Goal: Complete application form: Complete application form

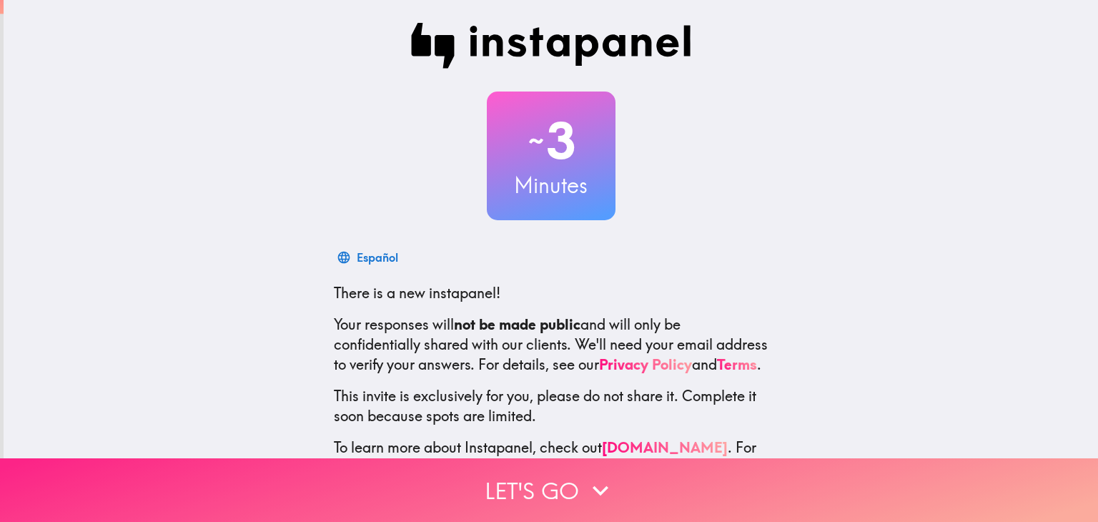
scroll to position [73, 0]
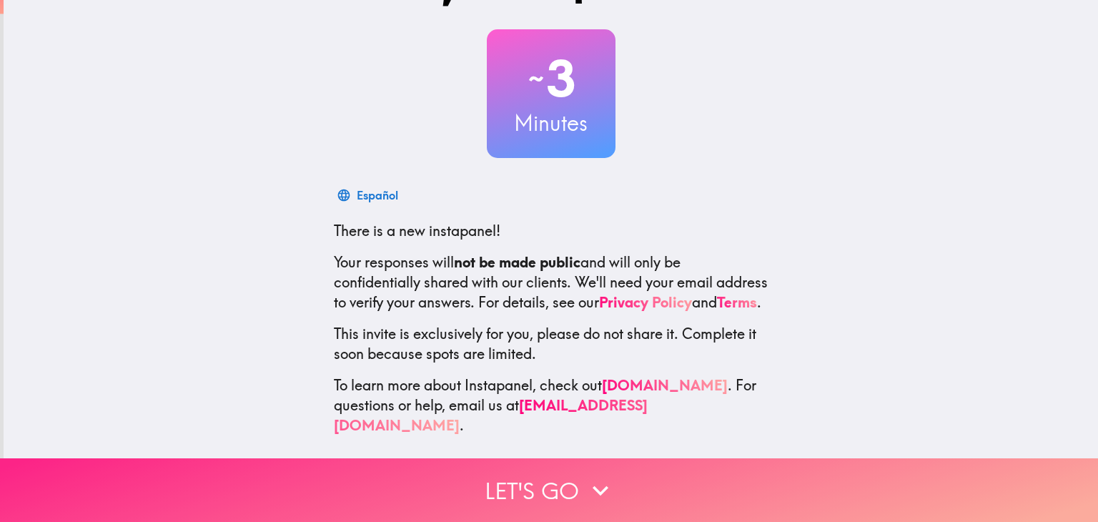
click at [529, 490] on button "Let's go" at bounding box center [549, 490] width 1098 height 64
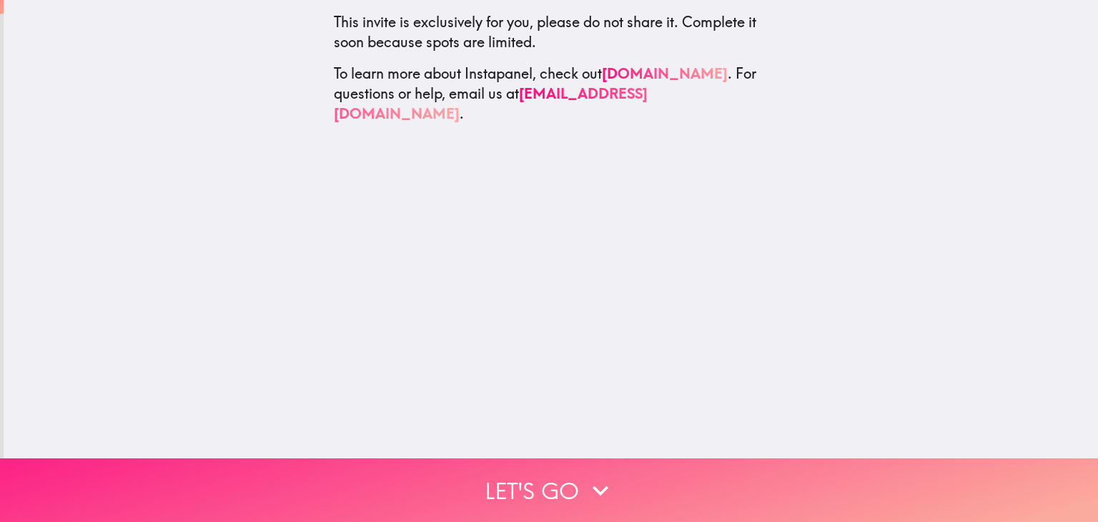
scroll to position [0, 0]
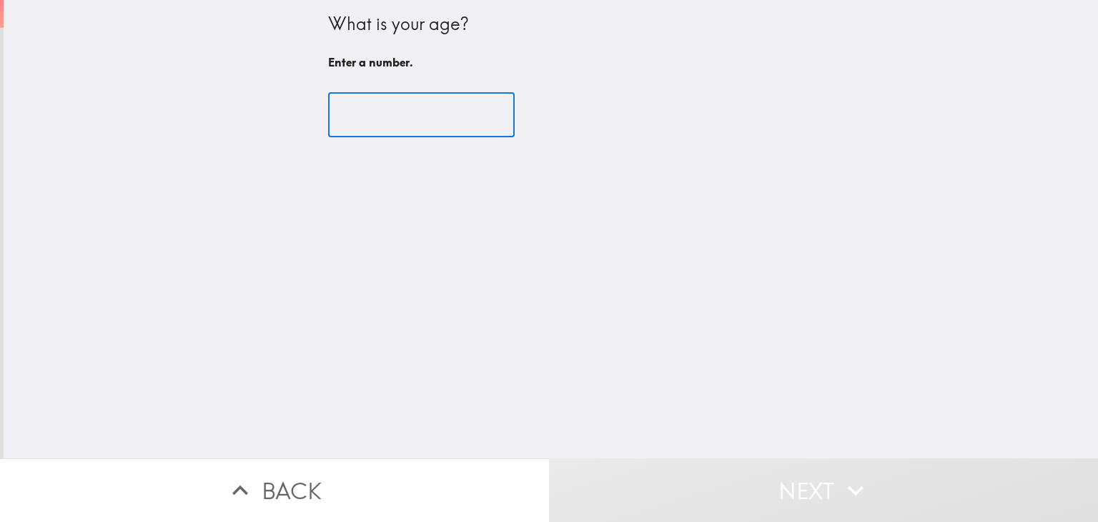
click at [419, 124] on input "number" at bounding box center [421, 115] width 187 height 44
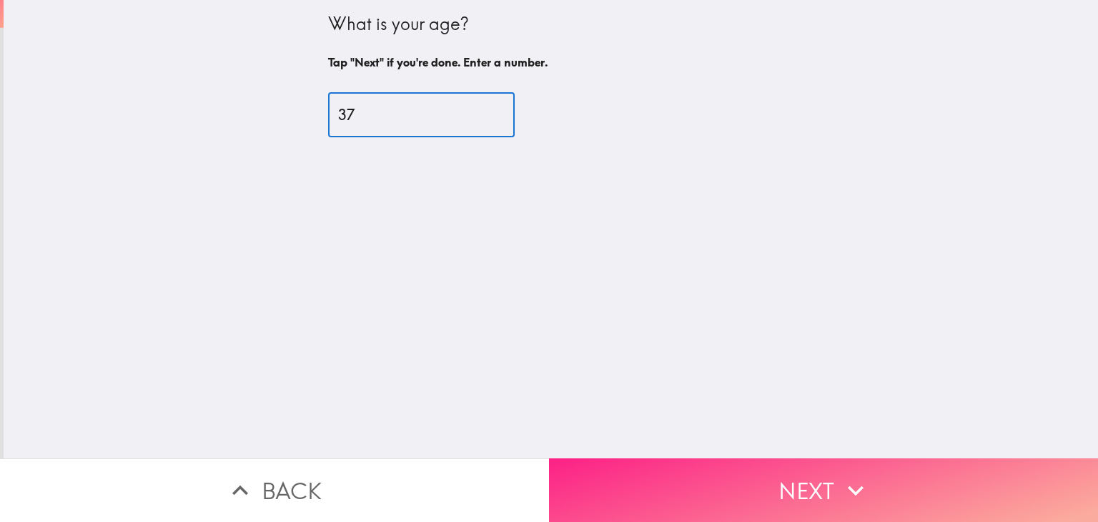
type input "37"
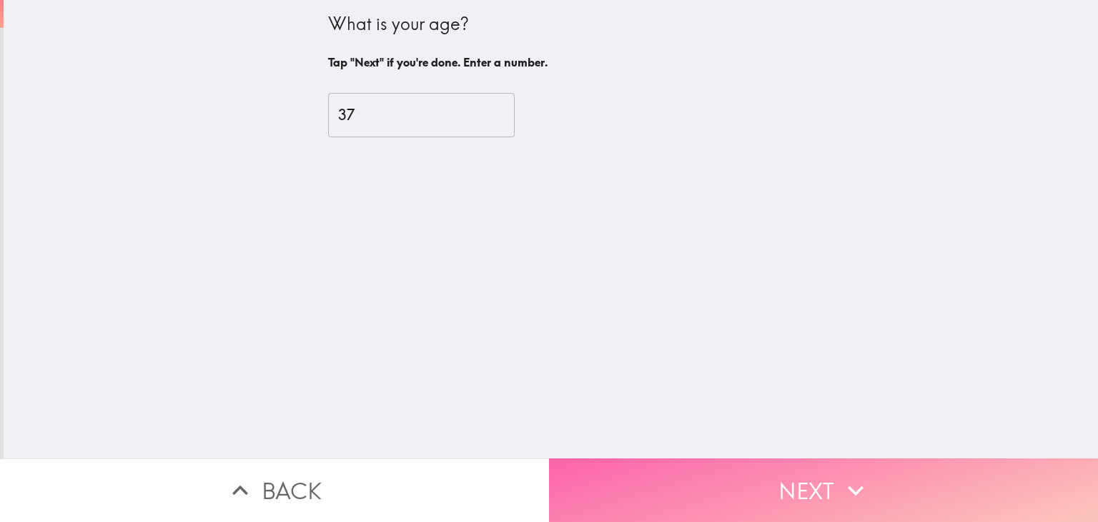
click at [706, 470] on button "Next" at bounding box center [823, 490] width 549 height 64
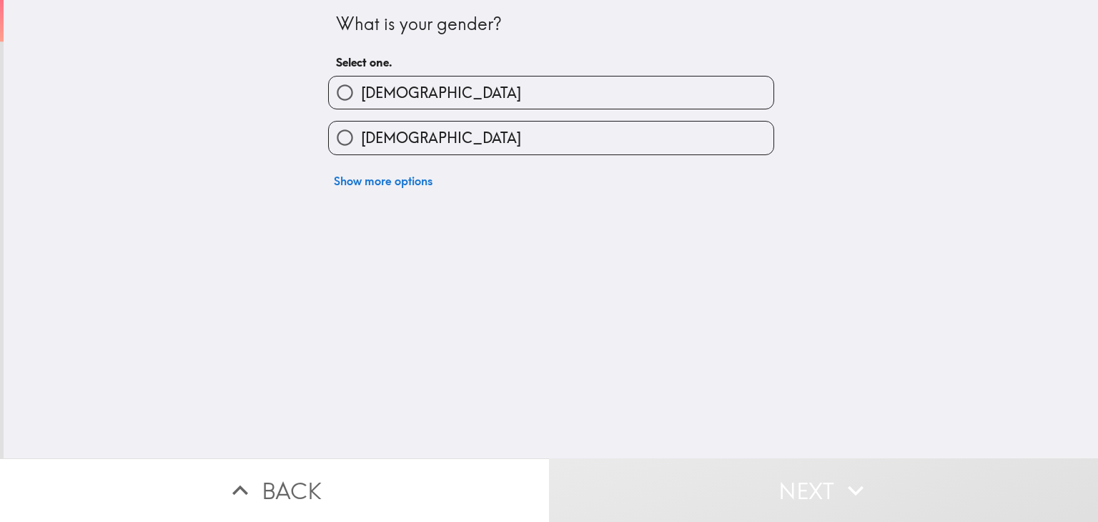
click at [468, 127] on label "[DEMOGRAPHIC_DATA]" at bounding box center [551, 138] width 445 height 32
click at [361, 127] on input "[DEMOGRAPHIC_DATA]" at bounding box center [345, 138] width 32 height 32
radio input "true"
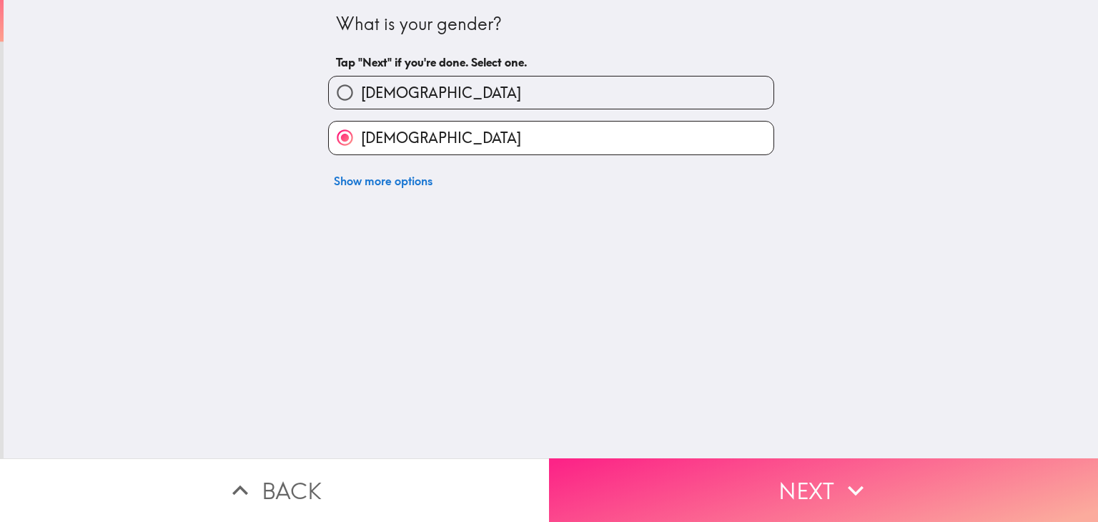
click at [683, 464] on button "Next" at bounding box center [823, 490] width 549 height 64
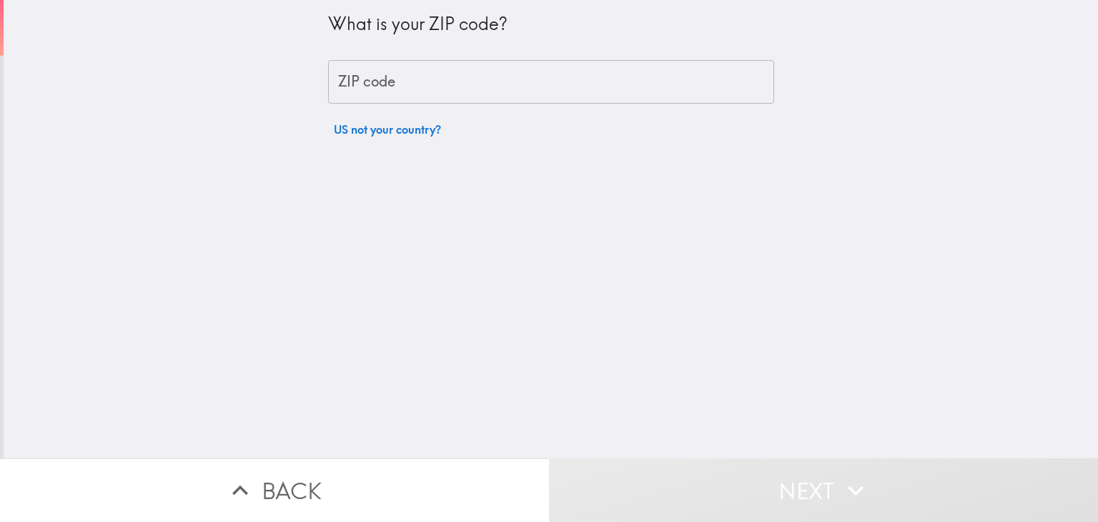
click at [395, 85] on input "ZIP code" at bounding box center [551, 82] width 446 height 44
click at [132, 318] on div "What is your ZIP code? ZIP code ZIP code US not your country?" at bounding box center [551, 229] width 1095 height 458
click at [400, 73] on input "ZIP code" at bounding box center [551, 82] width 446 height 44
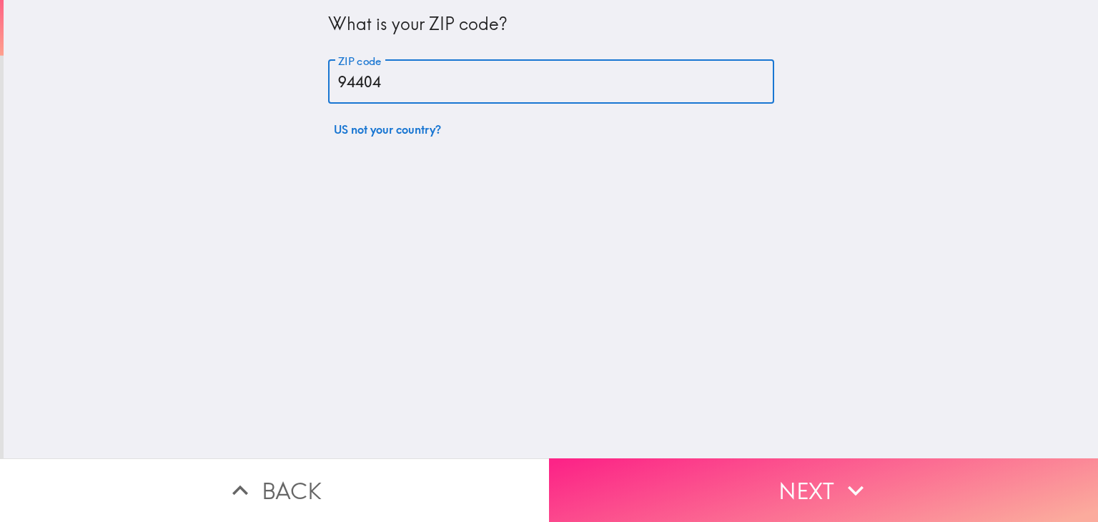
type input "94404"
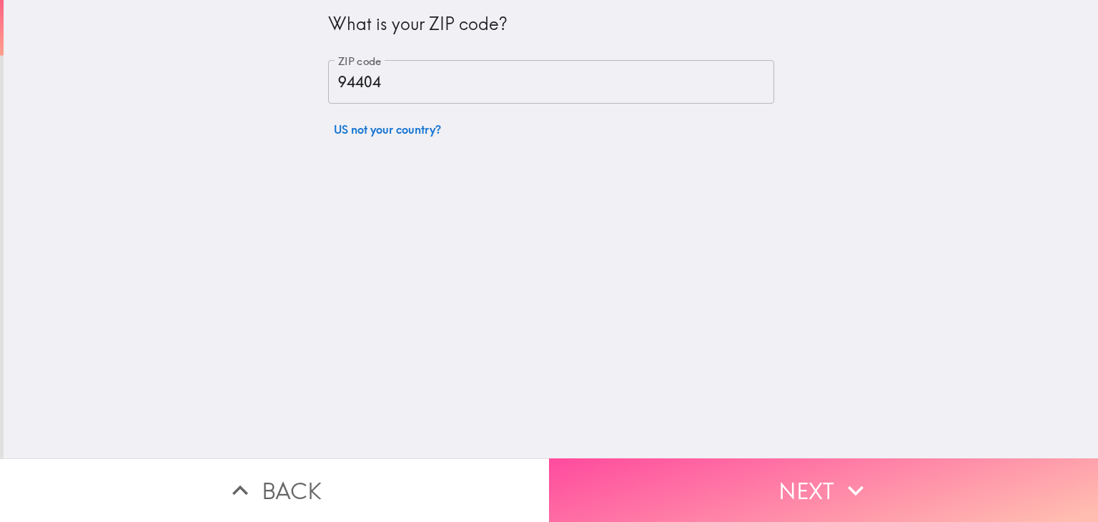
click at [649, 466] on button "Next" at bounding box center [823, 490] width 549 height 64
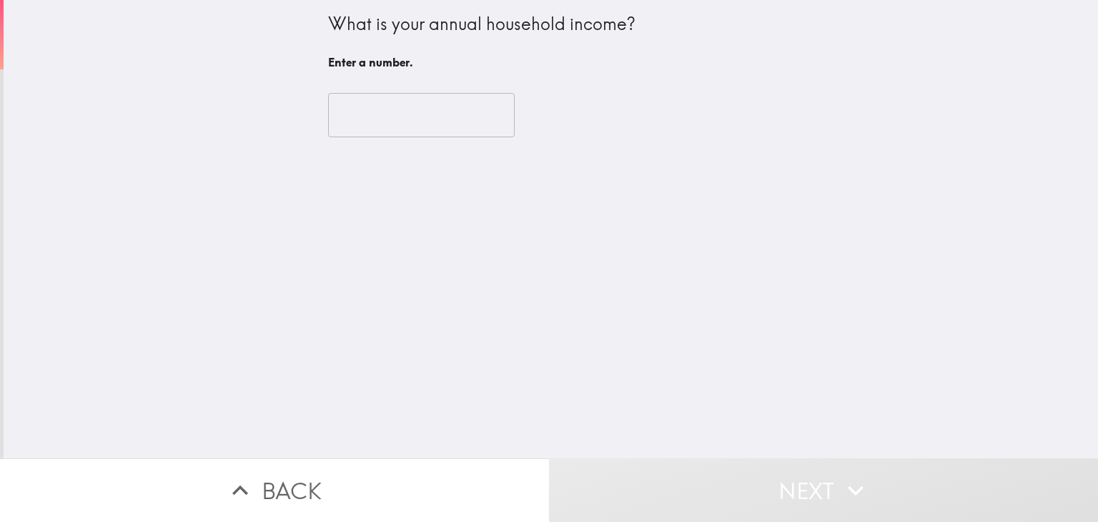
click at [443, 114] on input "number" at bounding box center [421, 115] width 187 height 44
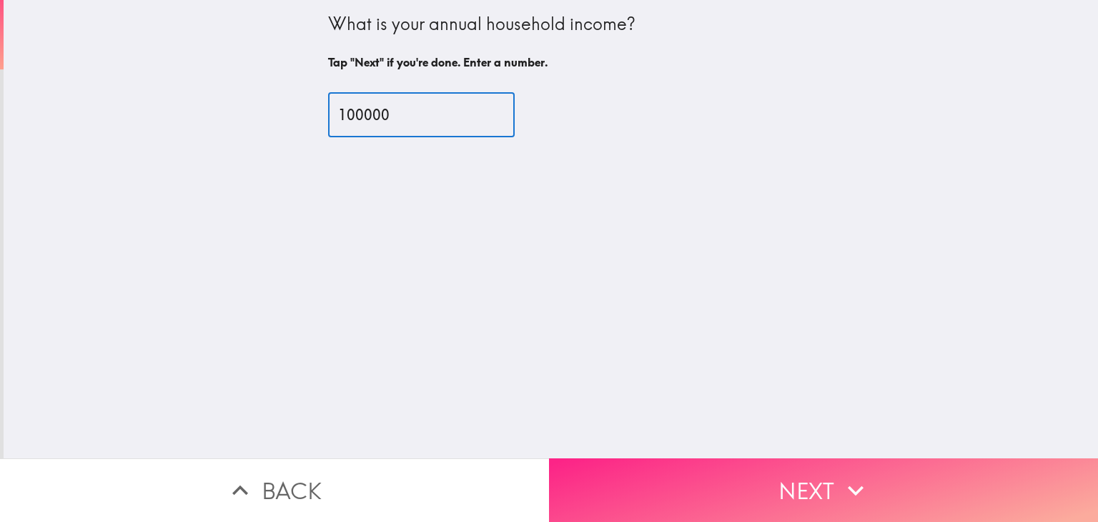
type input "100000"
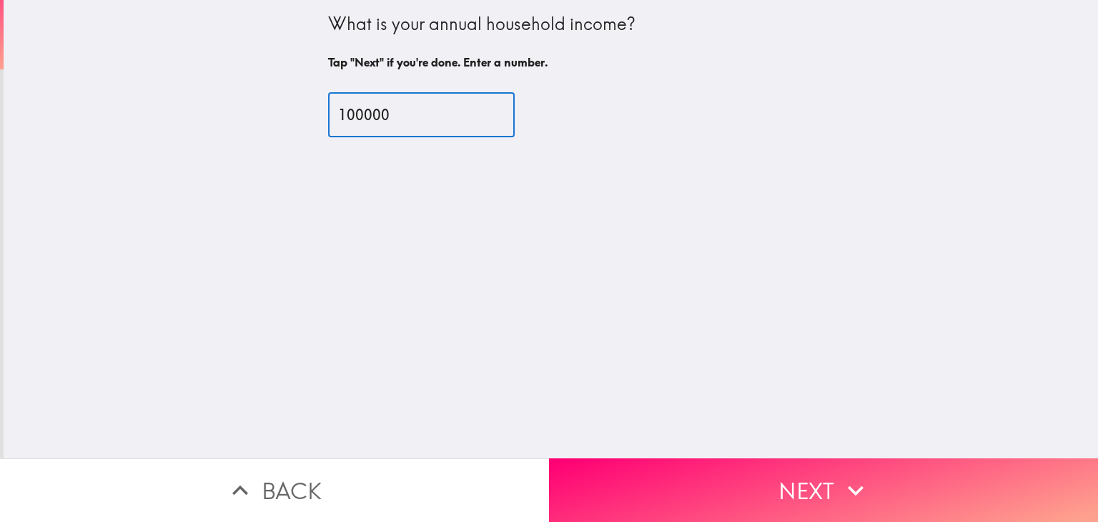
click at [729, 480] on button "Next" at bounding box center [823, 490] width 549 height 64
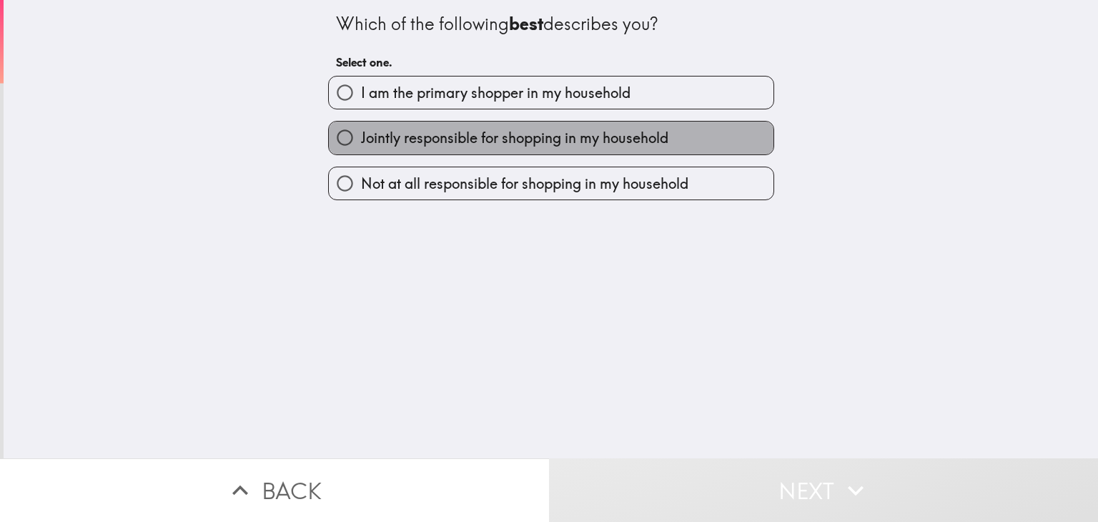
click at [466, 144] on span "Jointly responsible for shopping in my household" at bounding box center [514, 138] width 307 height 20
click at [361, 144] on input "Jointly responsible for shopping in my household" at bounding box center [345, 138] width 32 height 32
radio input "true"
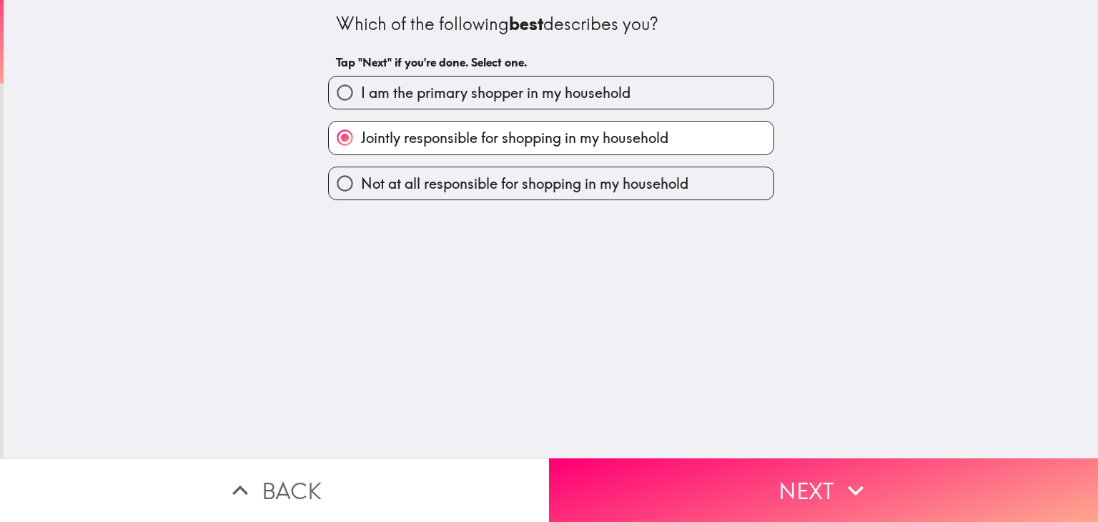
click at [553, 89] on span "I am the primary shopper in my household" at bounding box center [496, 93] width 270 height 20
click at [361, 89] on input "I am the primary shopper in my household" at bounding box center [345, 92] width 32 height 32
radio input "true"
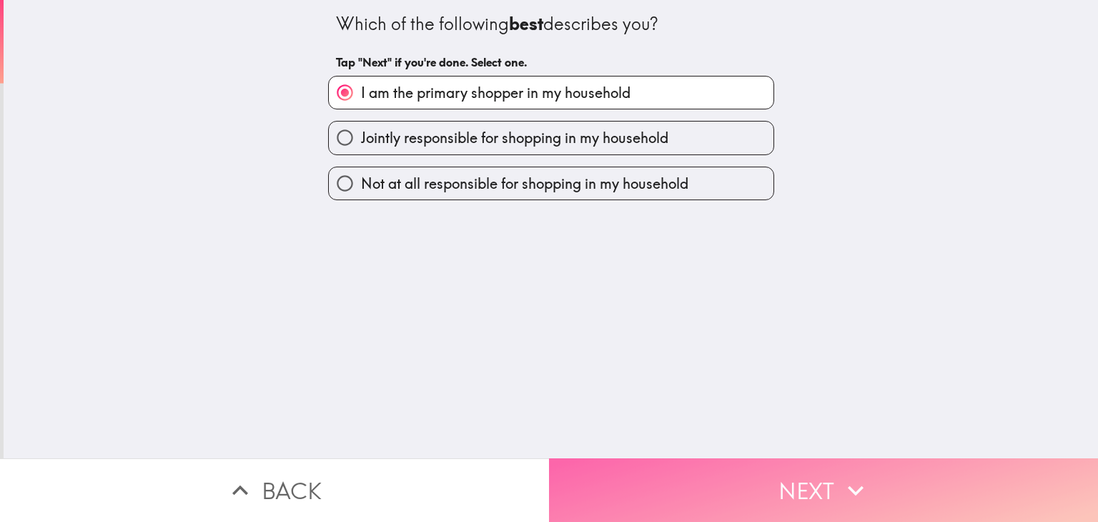
click at [698, 484] on button "Next" at bounding box center [823, 490] width 549 height 64
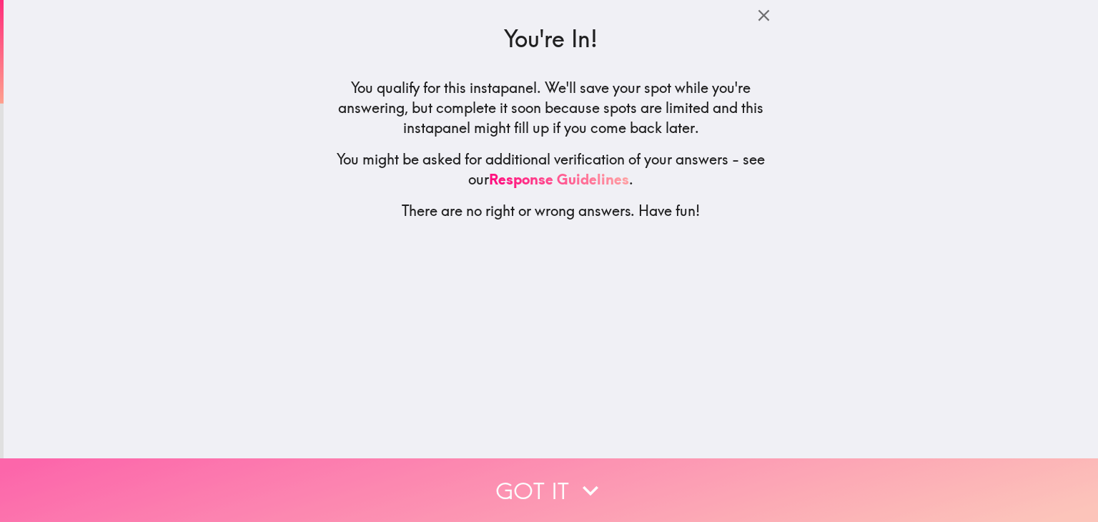
click at [565, 490] on button "Got it" at bounding box center [549, 490] width 1098 height 64
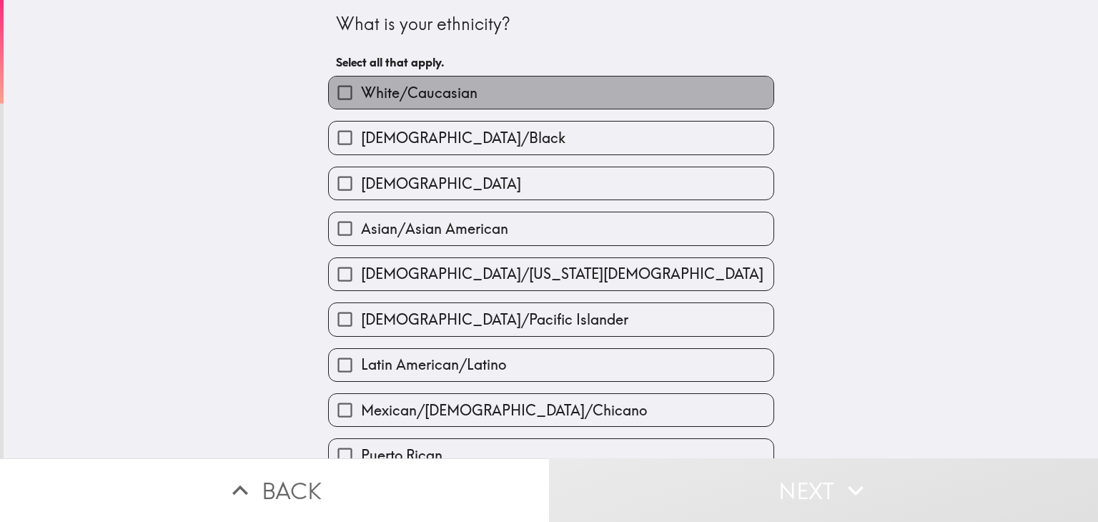
click at [433, 89] on span "White/Caucasian" at bounding box center [419, 93] width 117 height 20
click at [361, 89] on input "White/Caucasian" at bounding box center [345, 92] width 32 height 32
checkbox input "true"
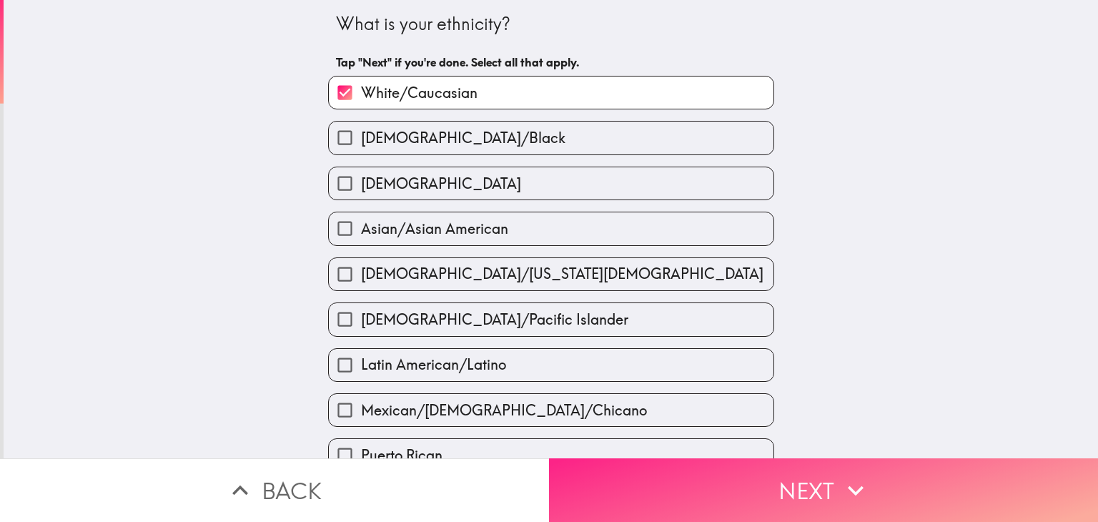
click at [681, 474] on button "Next" at bounding box center [823, 490] width 549 height 64
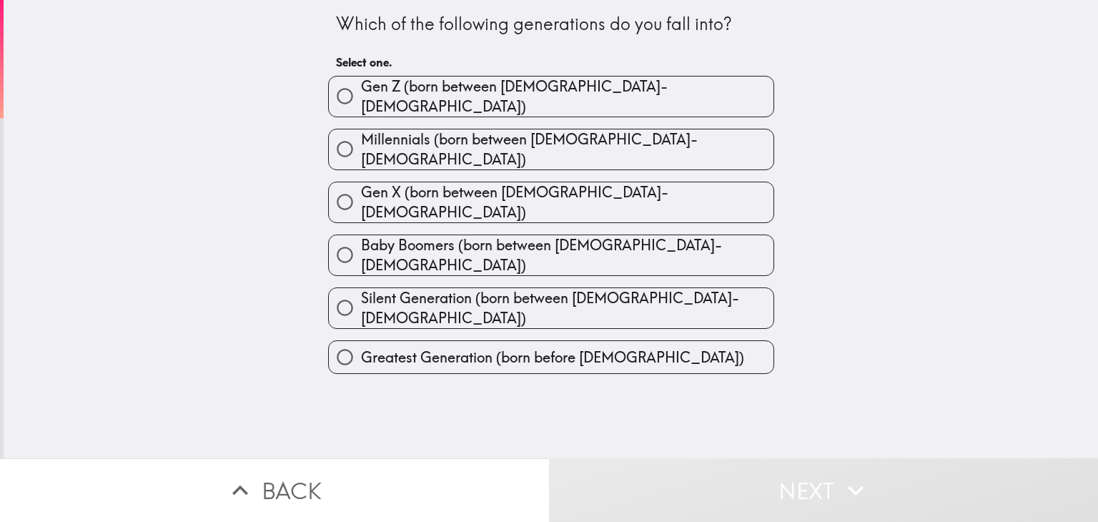
click at [603, 141] on label "Millennials (born between [DEMOGRAPHIC_DATA]-[DEMOGRAPHIC_DATA])" at bounding box center [551, 149] width 445 height 40
click at [361, 141] on input "Millennials (born between [DEMOGRAPHIC_DATA]-[DEMOGRAPHIC_DATA])" at bounding box center [345, 149] width 32 height 32
radio input "true"
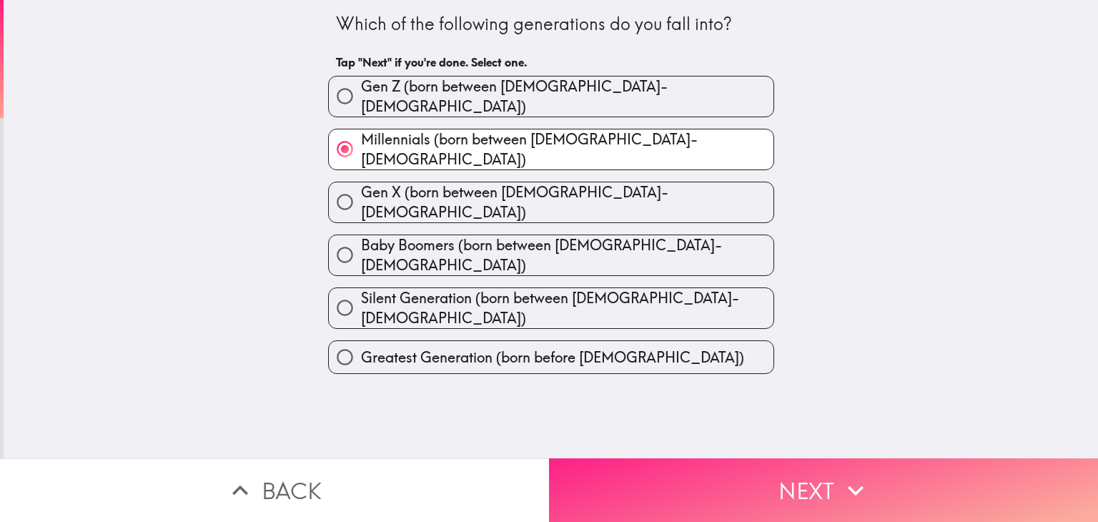
click at [698, 473] on button "Next" at bounding box center [823, 490] width 549 height 64
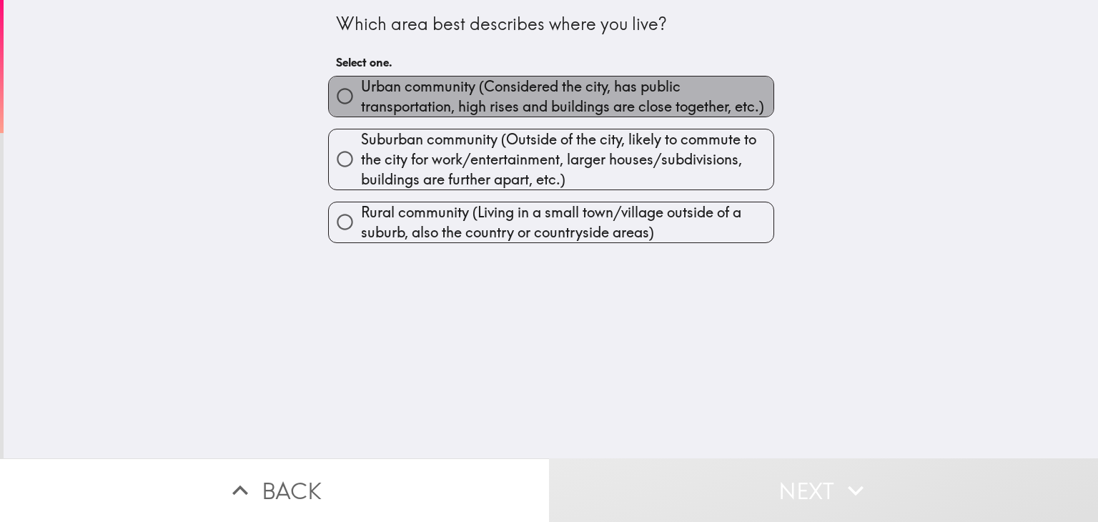
click at [509, 90] on span "Urban community (Considered the city, has public transportation, high rises and…" at bounding box center [567, 96] width 413 height 40
click at [361, 90] on input "Urban community (Considered the city, has public transportation, high rises and…" at bounding box center [345, 96] width 32 height 32
radio input "true"
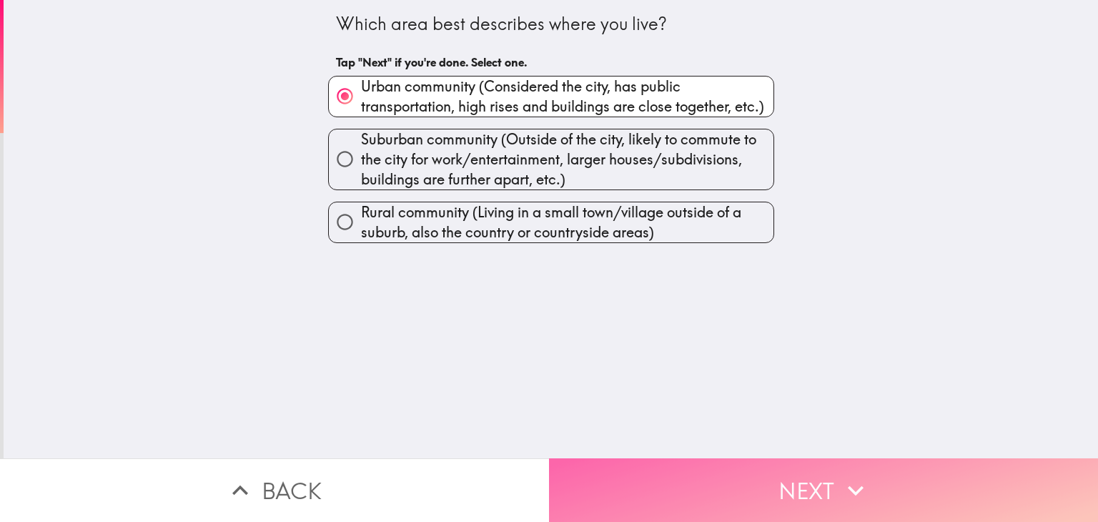
click at [824, 500] on button "Next" at bounding box center [823, 490] width 549 height 64
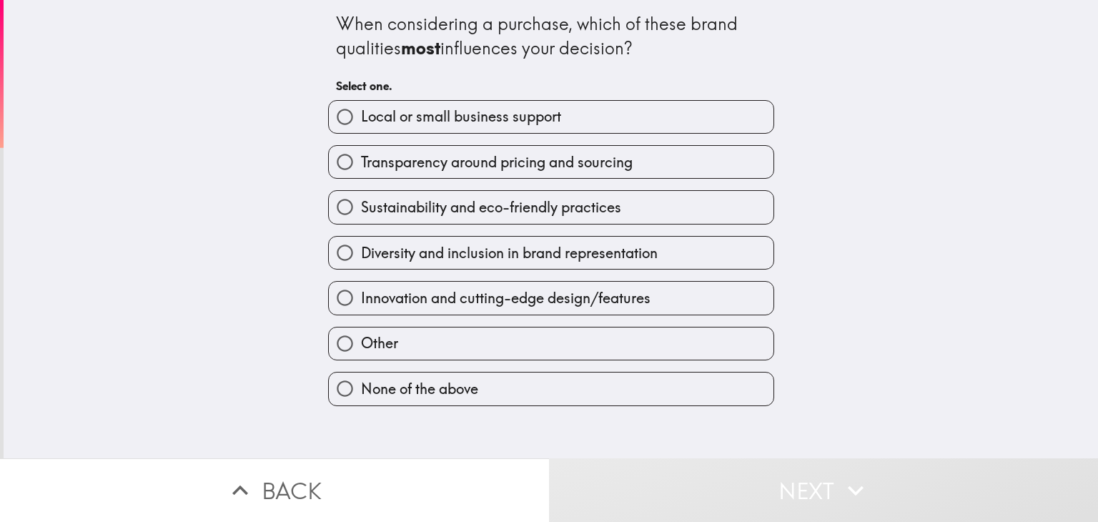
click at [468, 108] on span "Local or small business support" at bounding box center [461, 117] width 200 height 20
click at [361, 108] on input "Local or small business support" at bounding box center [345, 117] width 32 height 32
radio input "true"
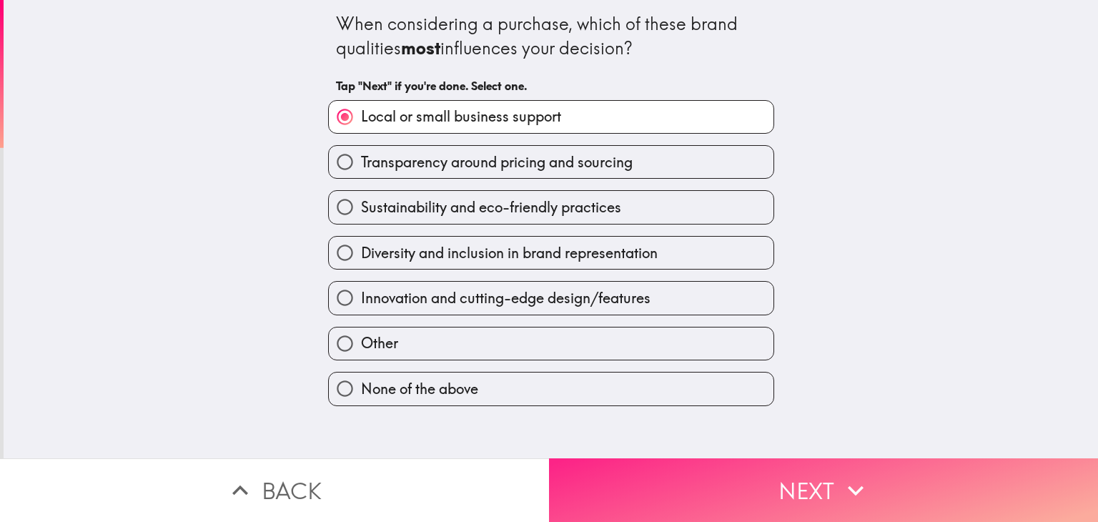
click at [766, 475] on button "Next" at bounding box center [823, 490] width 549 height 64
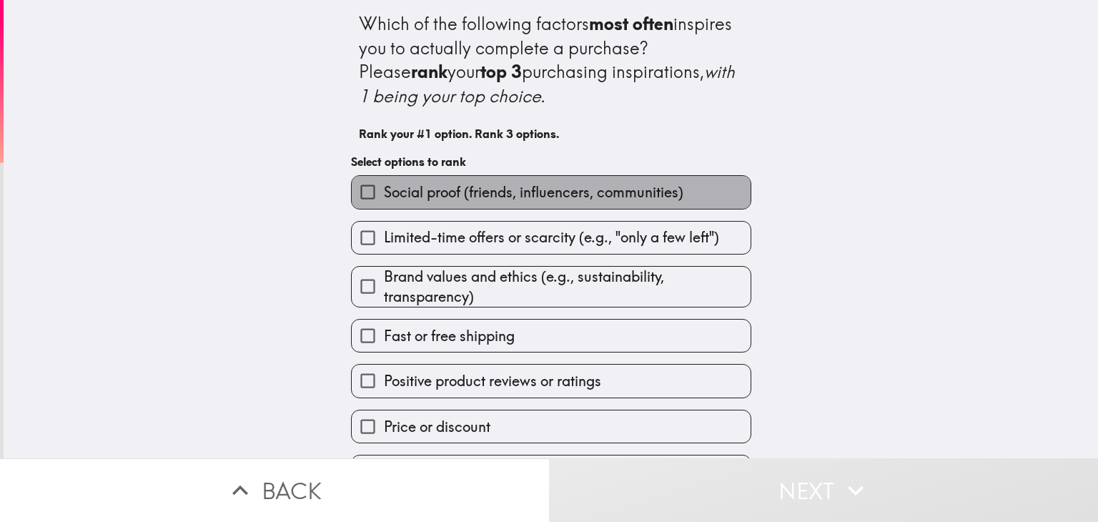
click at [498, 192] on span "Social proof (friends, influencers, communities)" at bounding box center [534, 192] width 300 height 20
click at [384, 192] on input "Social proof (friends, influencers, communities)" at bounding box center [368, 192] width 32 height 32
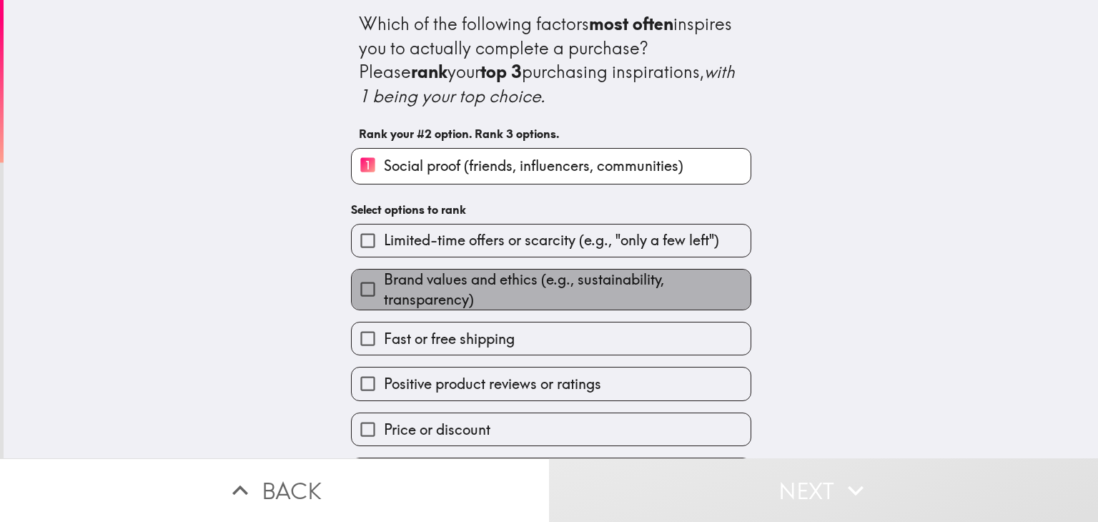
click at [515, 285] on span "Brand values and ethics (e.g., sustainability, transparency)" at bounding box center [567, 290] width 367 height 40
click at [384, 285] on input "Brand values and ethics (e.g., sustainability, transparency)" at bounding box center [368, 289] width 32 height 32
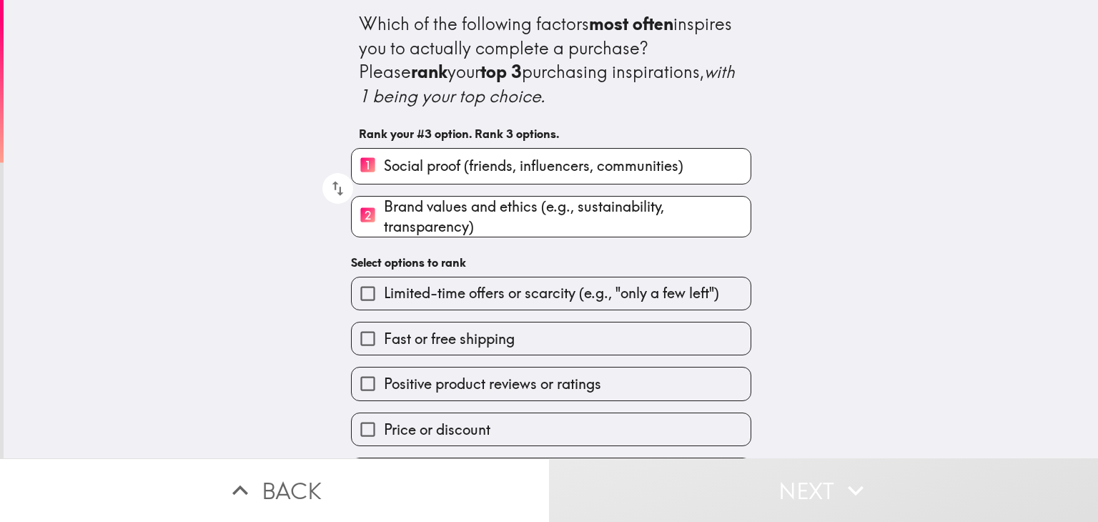
click at [503, 384] on span "Positive product reviews or ratings" at bounding box center [492, 384] width 217 height 20
click at [384, 384] on input "Positive product reviews or ratings" at bounding box center [368, 383] width 32 height 32
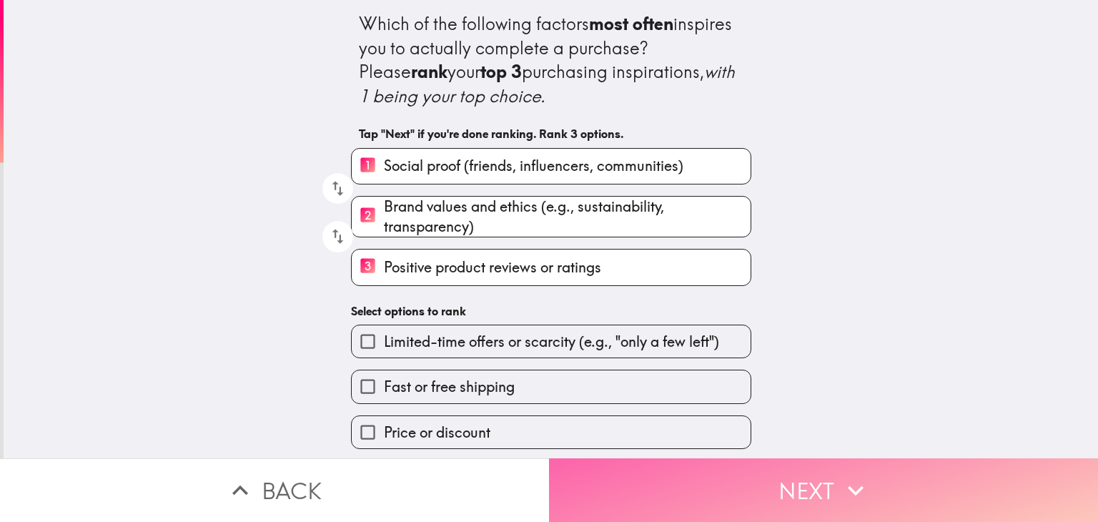
click at [640, 478] on button "Next" at bounding box center [823, 490] width 549 height 64
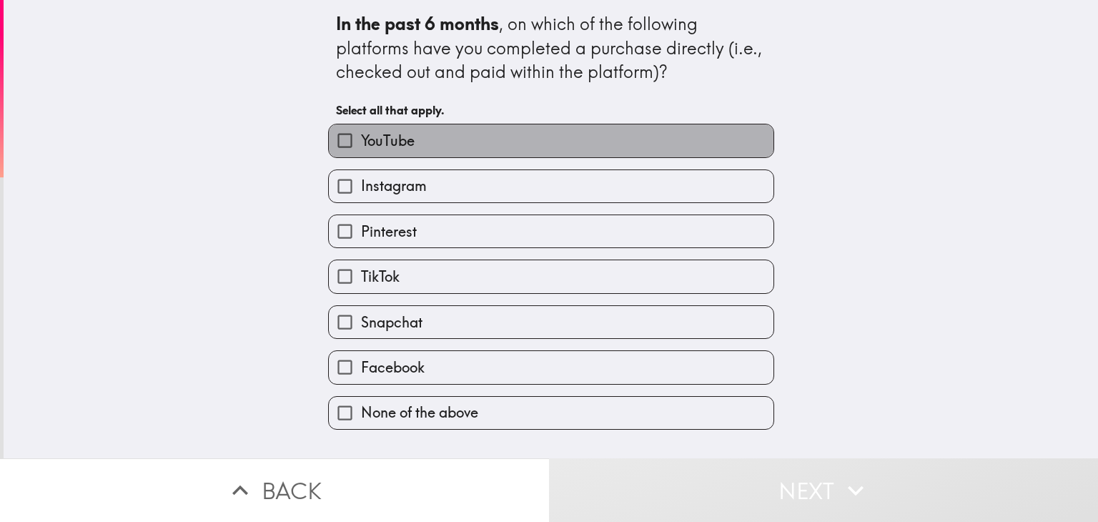
drag, startPoint x: 441, startPoint y: 129, endPoint x: 448, endPoint y: 154, distance: 25.8
click at [441, 129] on label "YouTube" at bounding box center [551, 140] width 445 height 32
click at [361, 129] on input "YouTube" at bounding box center [345, 140] width 32 height 32
checkbox input "true"
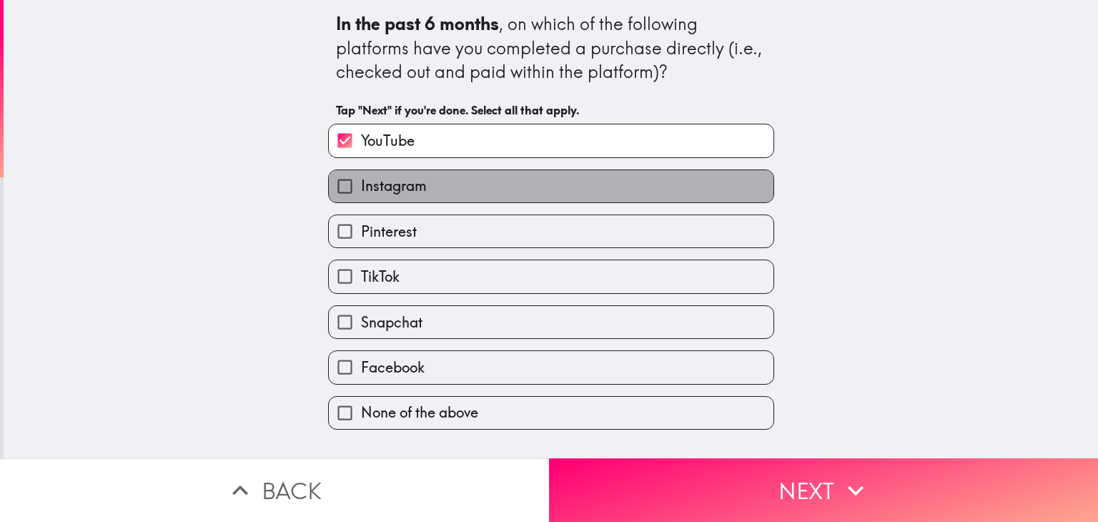
click at [438, 195] on label "Instagram" at bounding box center [551, 186] width 445 height 32
click at [361, 195] on input "Instagram" at bounding box center [345, 186] width 32 height 32
checkbox input "true"
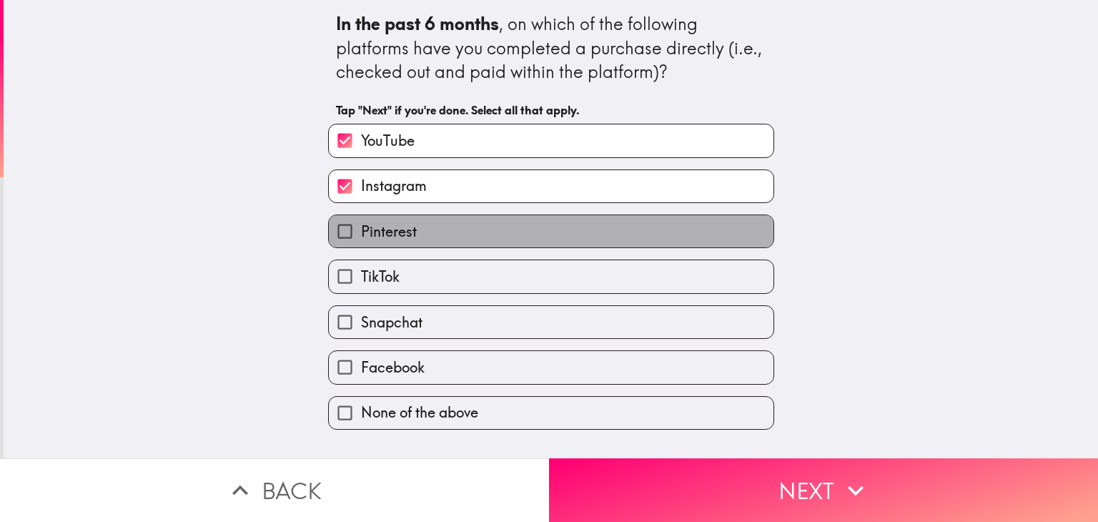
click at [440, 245] on label "Pinterest" at bounding box center [551, 231] width 445 height 32
click at [361, 245] on input "Pinterest" at bounding box center [345, 231] width 32 height 32
checkbox input "true"
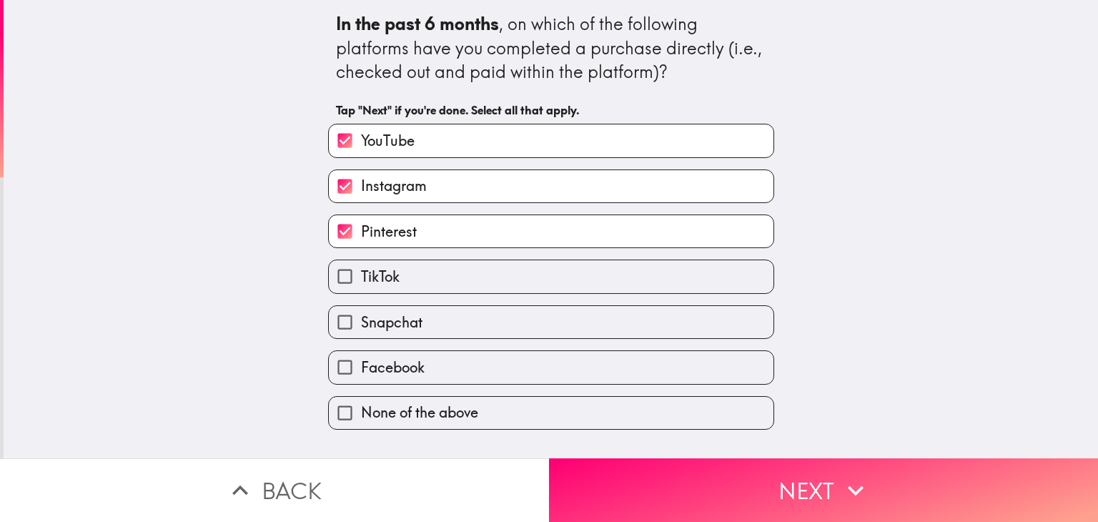
click at [453, 286] on label "TikTok" at bounding box center [551, 276] width 445 height 32
click at [361, 286] on input "TikTok" at bounding box center [345, 276] width 32 height 32
checkbox input "true"
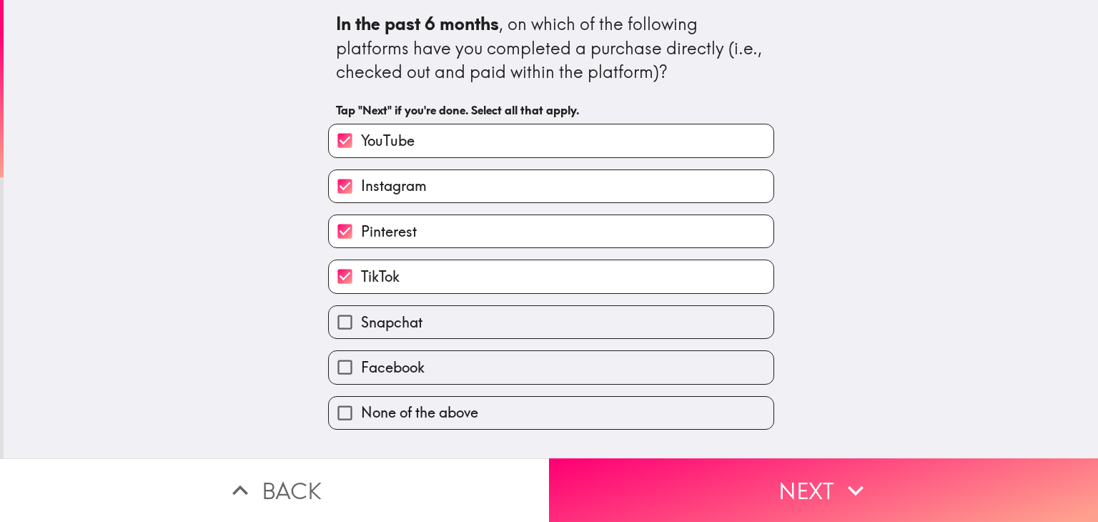
click at [454, 324] on label "Snapchat" at bounding box center [551, 322] width 445 height 32
click at [361, 324] on input "Snapchat" at bounding box center [345, 322] width 32 height 32
checkbox input "true"
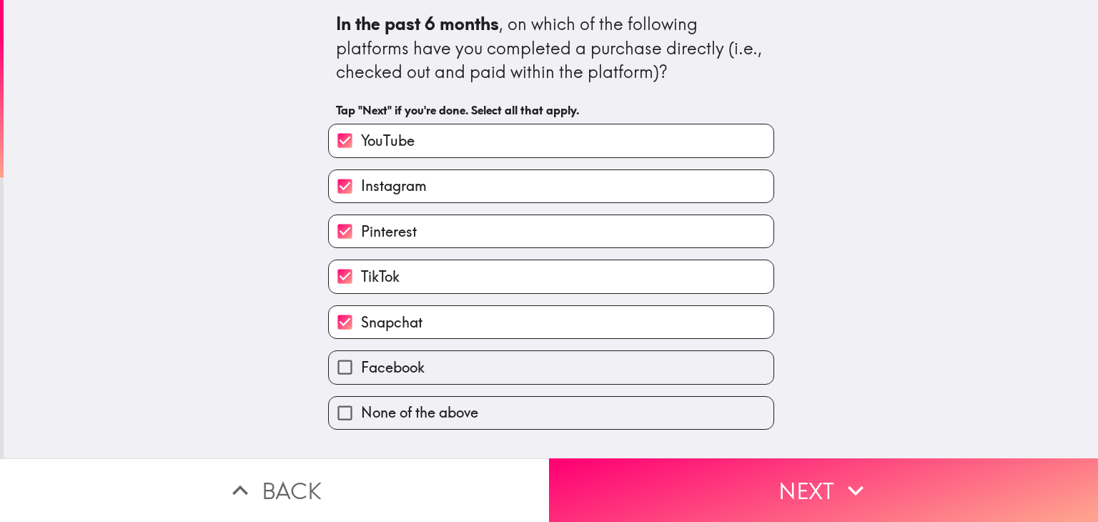
click at [453, 378] on label "Facebook" at bounding box center [551, 367] width 445 height 32
click at [361, 378] on input "Facebook" at bounding box center [345, 367] width 32 height 32
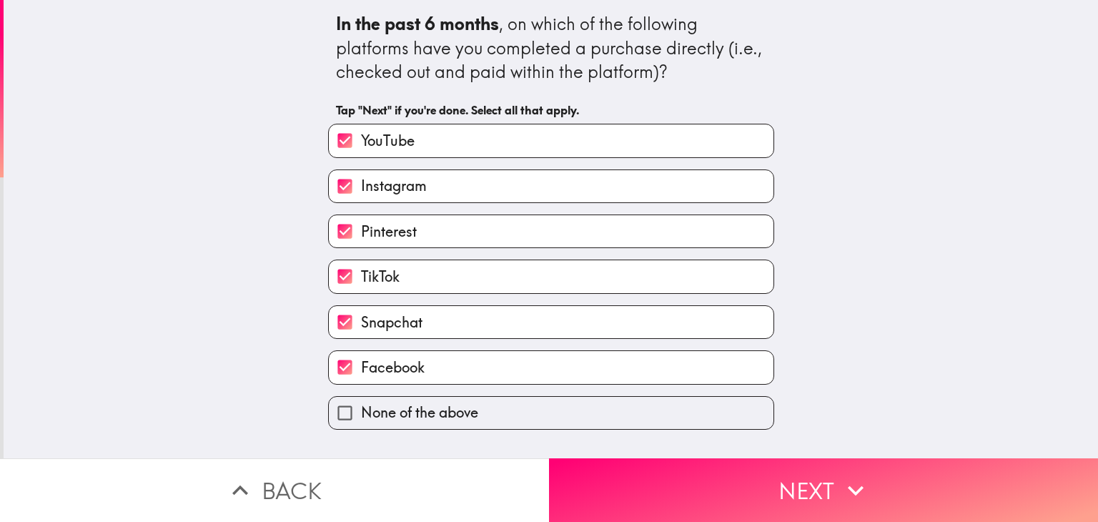
click at [453, 378] on label "Facebook" at bounding box center [551, 367] width 445 height 32
click at [361, 378] on input "Facebook" at bounding box center [345, 367] width 32 height 32
checkbox input "false"
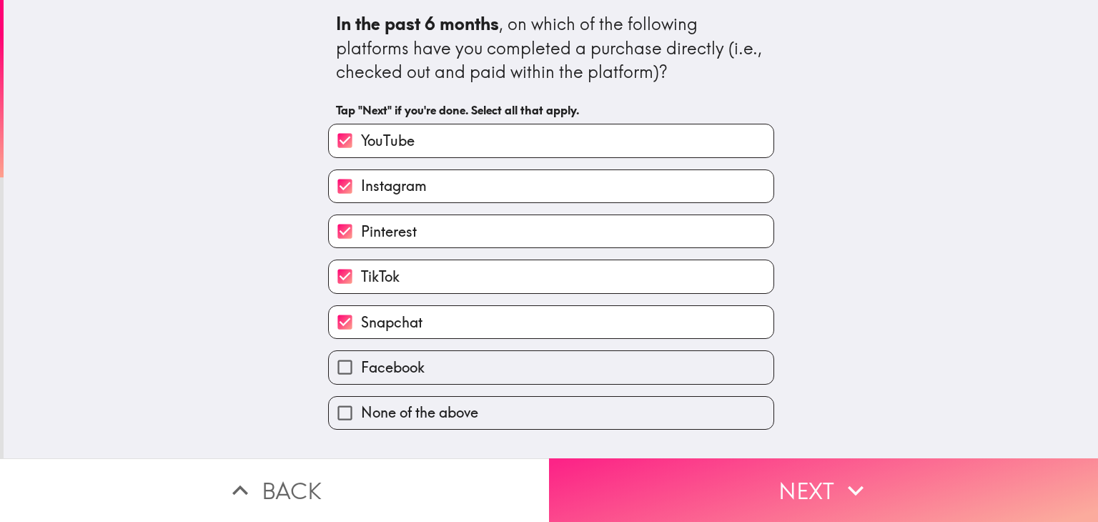
click at [629, 458] on button "Next" at bounding box center [823, 490] width 549 height 64
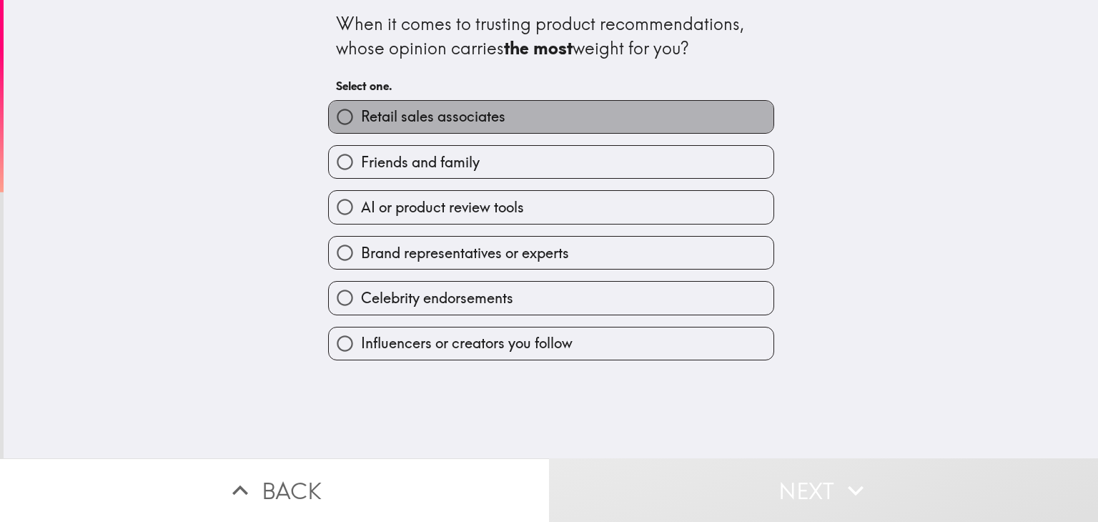
click at [469, 121] on span "Retail sales associates" at bounding box center [433, 117] width 144 height 20
click at [361, 121] on input "Retail sales associates" at bounding box center [345, 117] width 32 height 32
radio input "true"
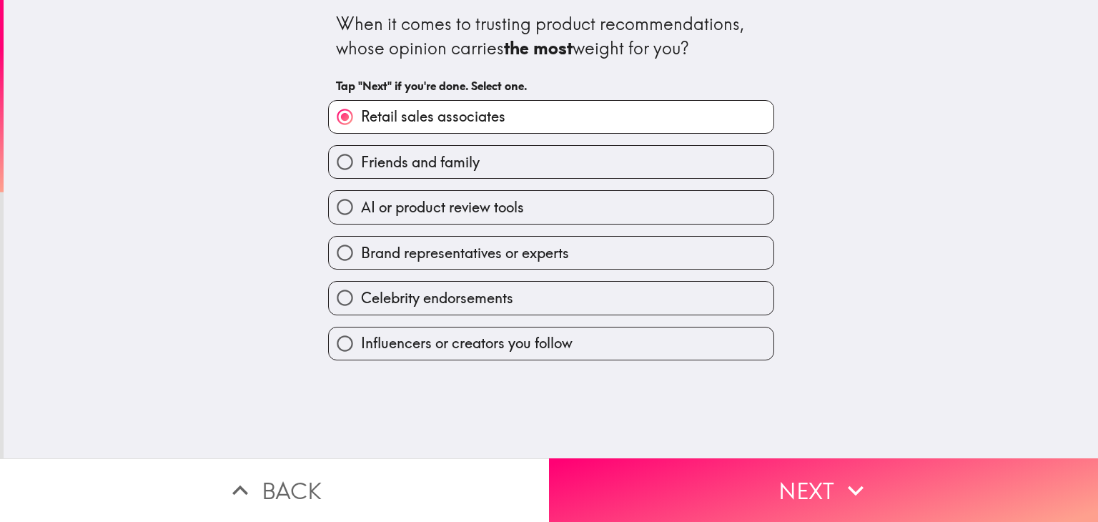
click at [480, 158] on label "Friends and family" at bounding box center [551, 162] width 445 height 32
click at [361, 158] on input "Friends and family" at bounding box center [345, 162] width 32 height 32
radio input "true"
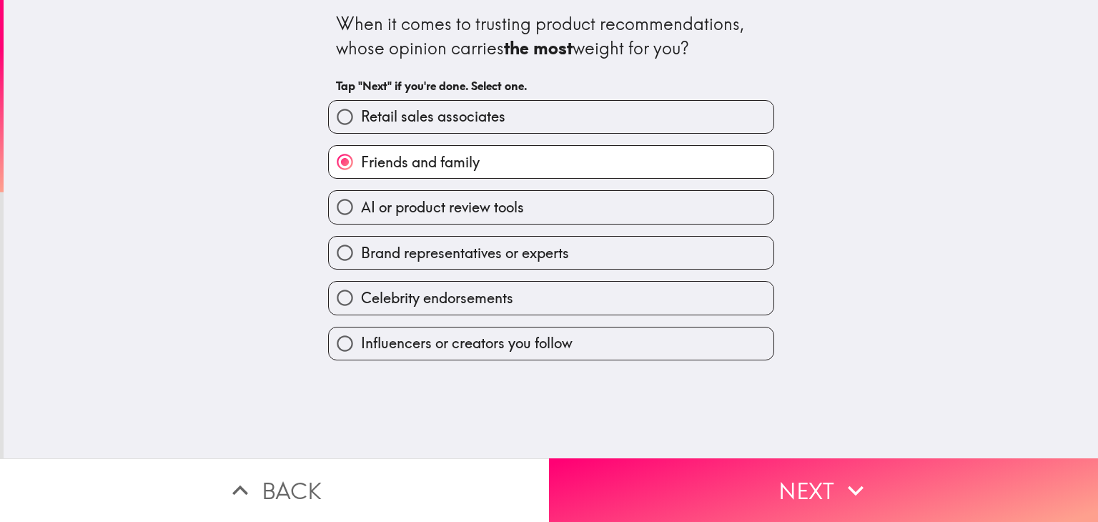
click at [449, 211] on span "AI or product review tools" at bounding box center [442, 207] width 163 height 20
click at [361, 211] on input "AI or product review tools" at bounding box center [345, 207] width 32 height 32
radio input "true"
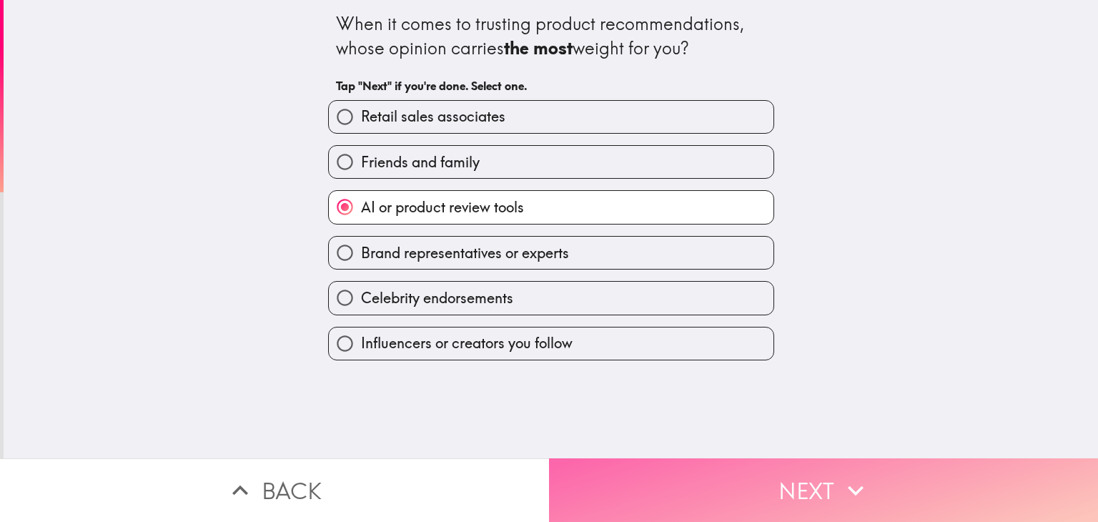
click at [747, 481] on button "Next" at bounding box center [823, 490] width 549 height 64
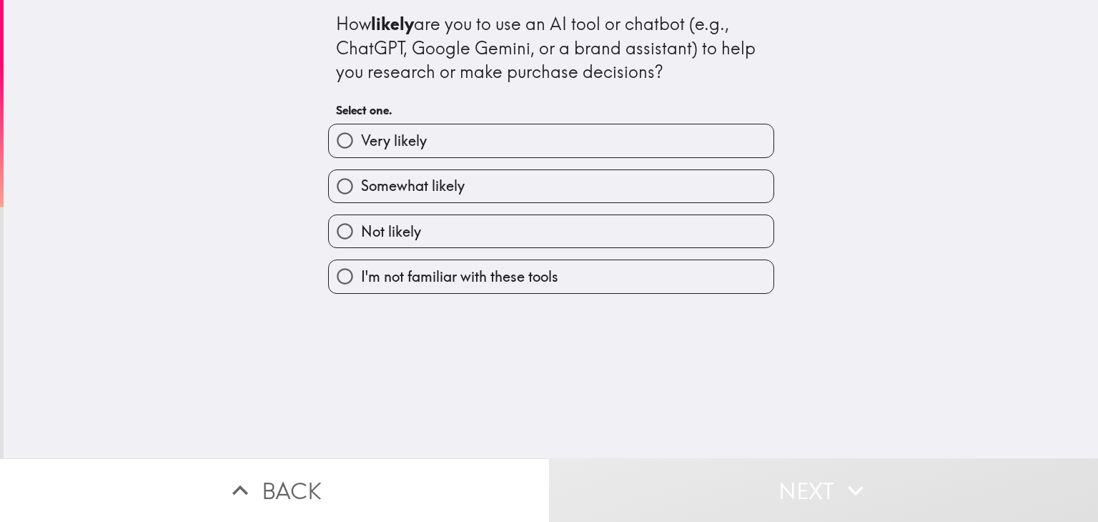
click at [462, 141] on label "Very likely" at bounding box center [551, 140] width 445 height 32
click at [361, 141] on input "Very likely" at bounding box center [345, 140] width 32 height 32
radio input "true"
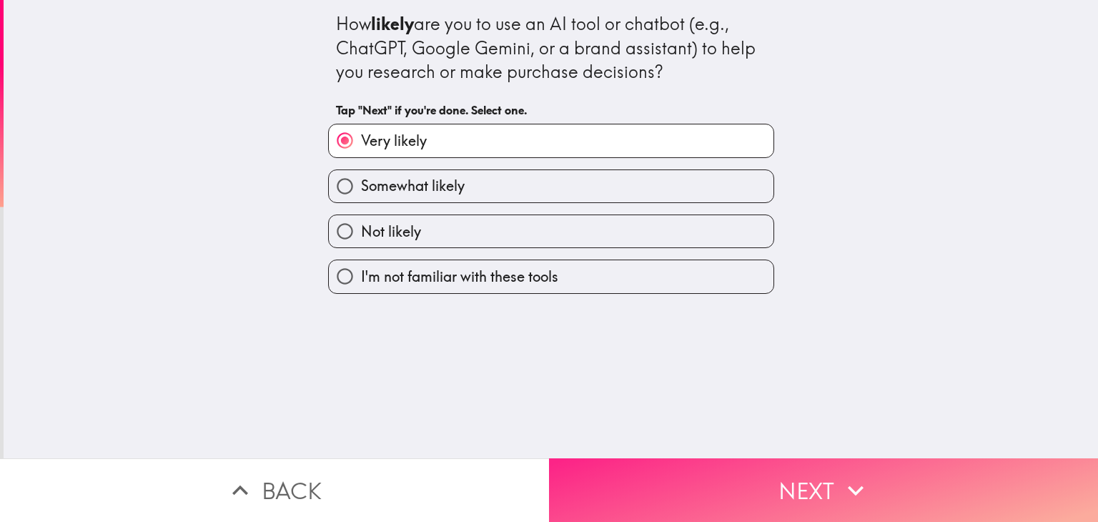
click at [777, 465] on button "Next" at bounding box center [823, 490] width 549 height 64
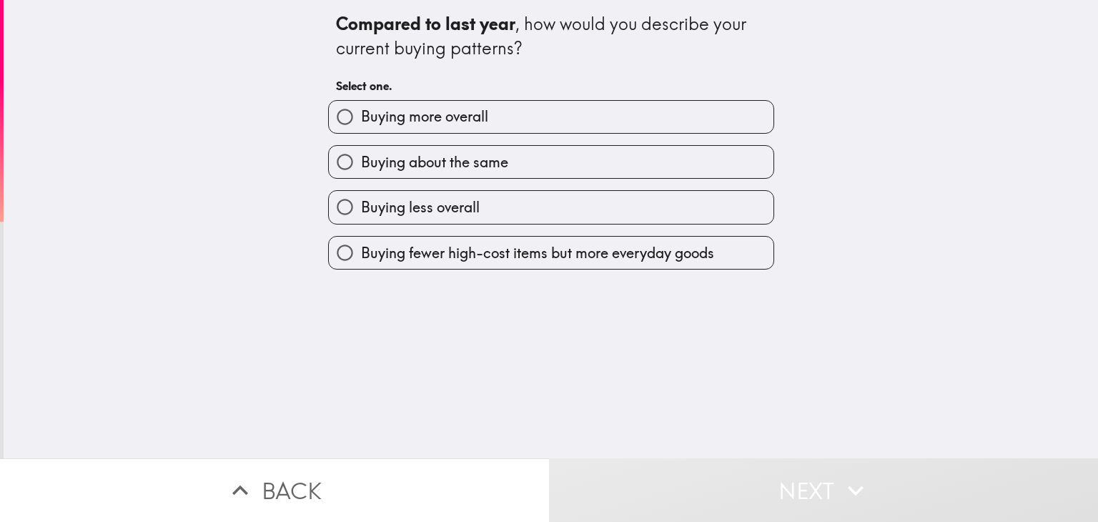
click at [451, 115] on span "Buying more overall" at bounding box center [424, 117] width 127 height 20
click at [361, 115] on input "Buying more overall" at bounding box center [345, 117] width 32 height 32
radio input "true"
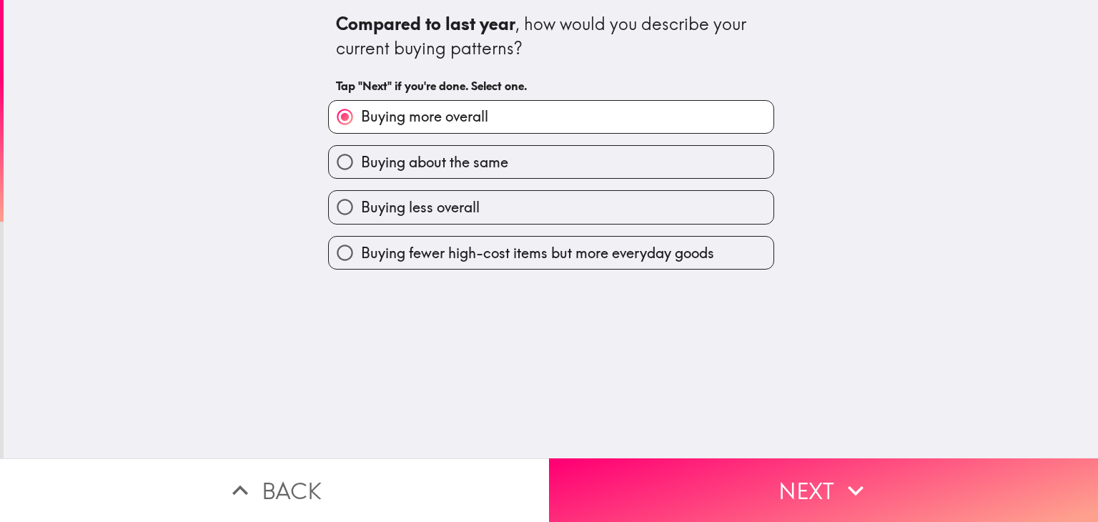
click at [725, 433] on div "Compared to last year , how would you describe your current buying patterns? Ta…" at bounding box center [551, 229] width 1095 height 458
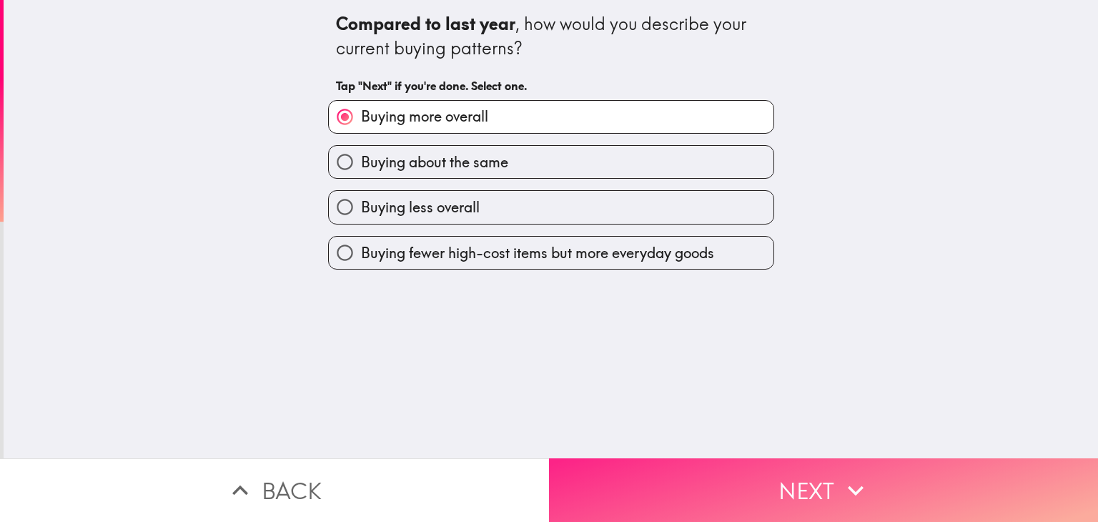
click at [725, 458] on button "Next" at bounding box center [823, 490] width 549 height 64
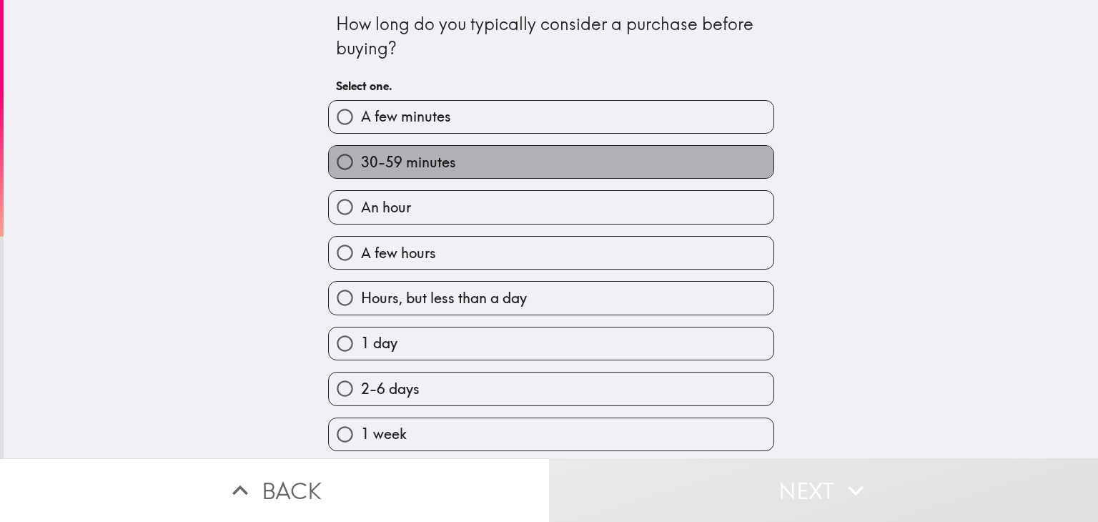
click at [455, 171] on label "30-59 minutes" at bounding box center [551, 162] width 445 height 32
click at [361, 171] on input "30-59 minutes" at bounding box center [345, 162] width 32 height 32
radio input "true"
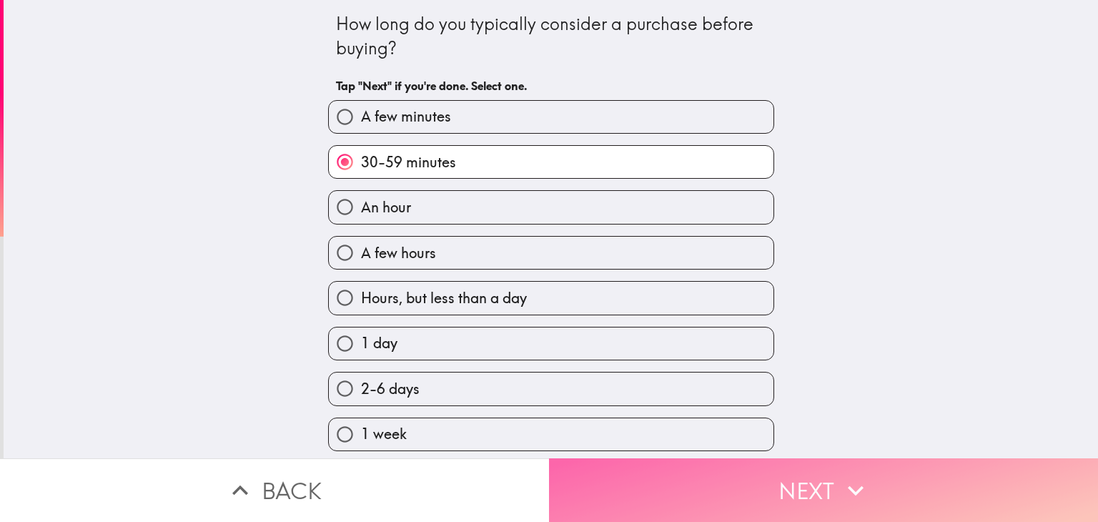
click at [707, 471] on button "Next" at bounding box center [823, 490] width 549 height 64
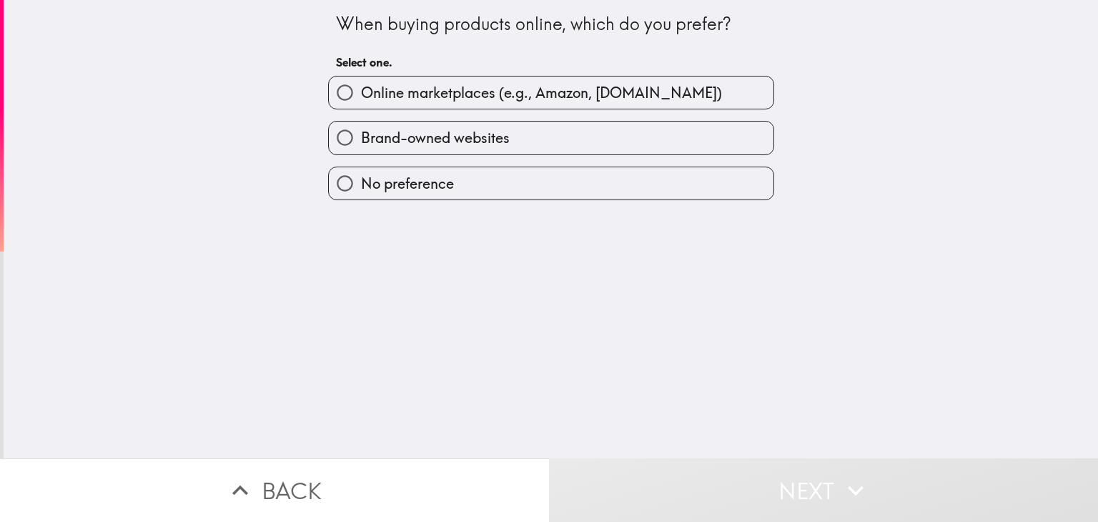
click at [473, 102] on span "Online marketplaces (e.g., Amazon, [DOMAIN_NAME])" at bounding box center [541, 93] width 361 height 20
click at [361, 102] on input "Online marketplaces (e.g., Amazon, [DOMAIN_NAME])" at bounding box center [345, 92] width 32 height 32
radio input "true"
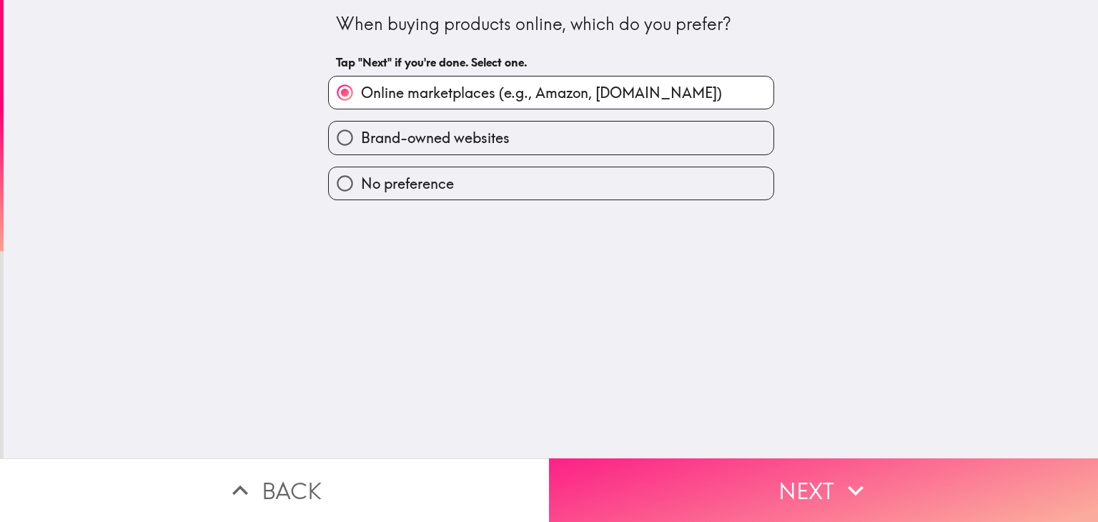
click at [768, 473] on button "Next" at bounding box center [823, 490] width 549 height 64
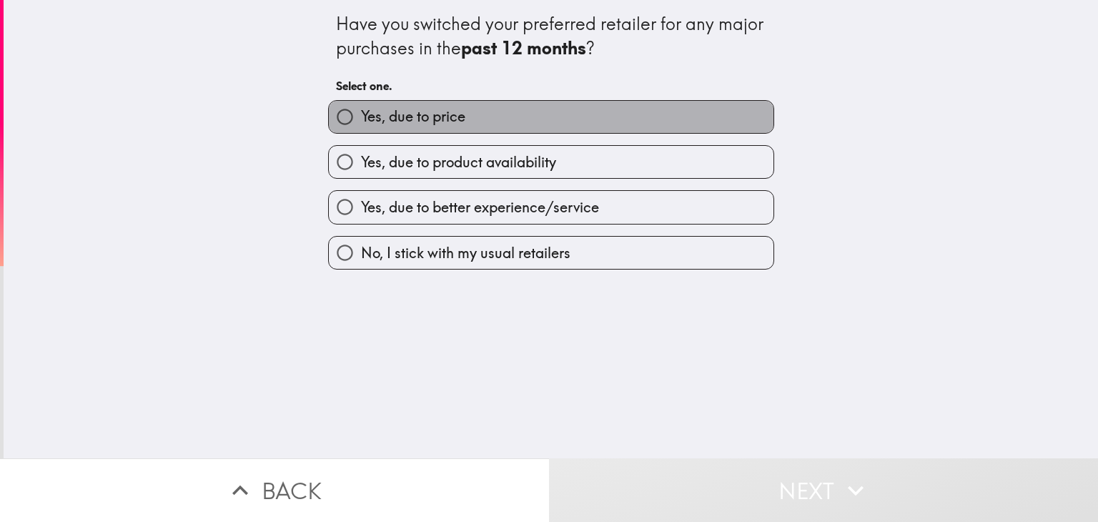
click at [508, 121] on label "Yes, due to price" at bounding box center [551, 117] width 445 height 32
click at [361, 121] on input "Yes, due to price" at bounding box center [345, 117] width 32 height 32
radio input "true"
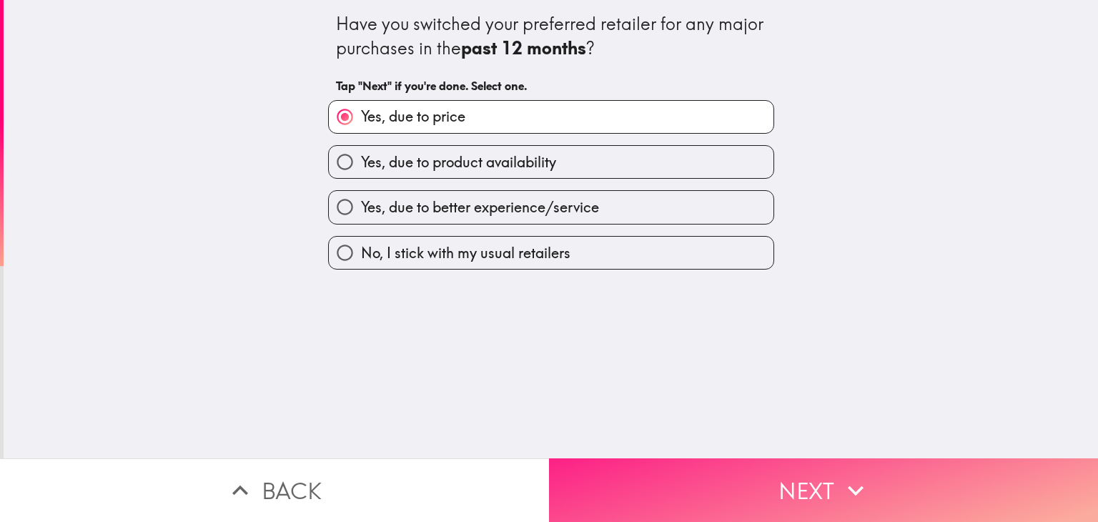
click at [764, 468] on button "Next" at bounding box center [823, 490] width 549 height 64
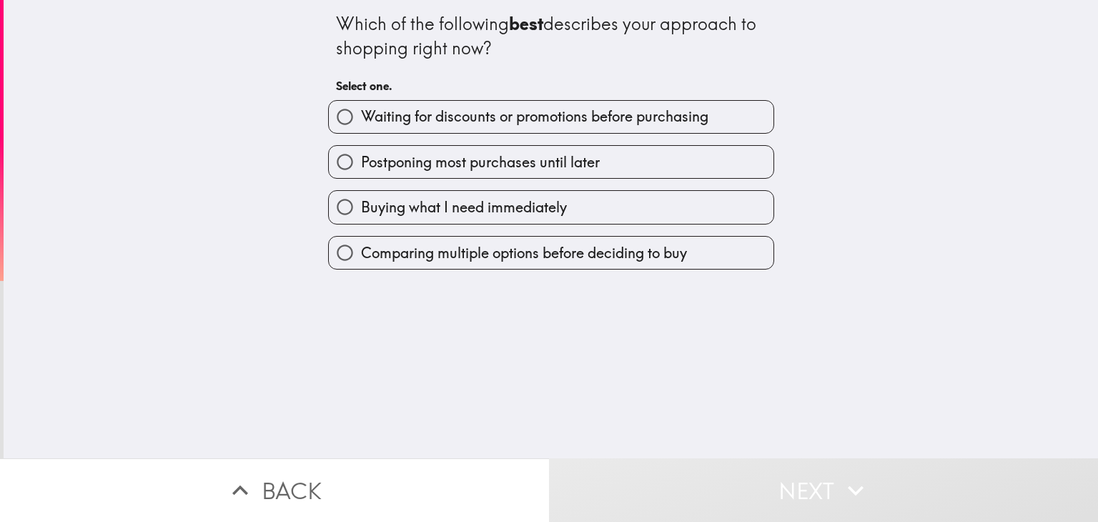
click at [452, 115] on span "Waiting for discounts or promotions before purchasing" at bounding box center [534, 117] width 347 height 20
click at [361, 115] on input "Waiting for discounts or promotions before purchasing" at bounding box center [345, 117] width 32 height 32
radio input "true"
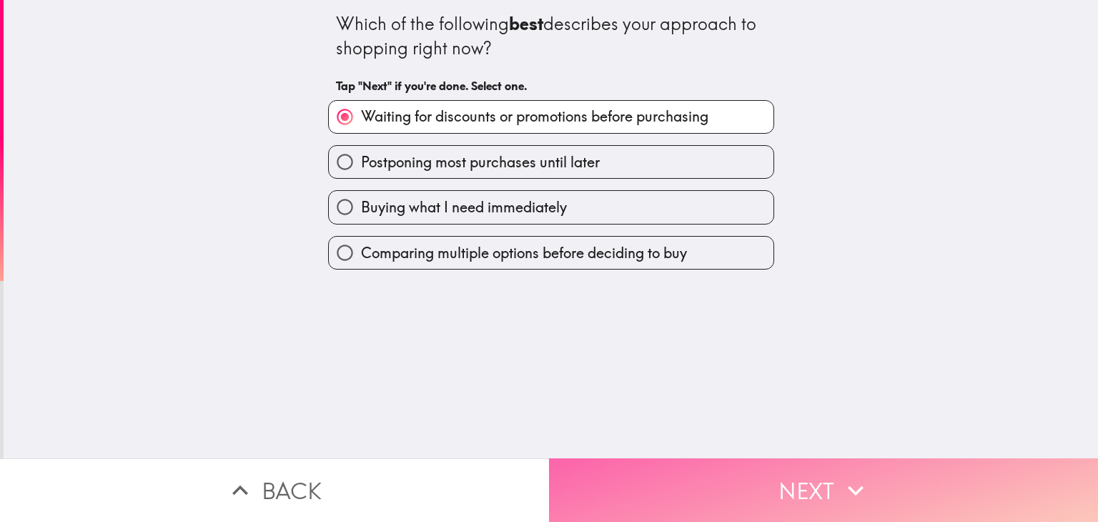
click at [721, 464] on button "Next" at bounding box center [823, 490] width 549 height 64
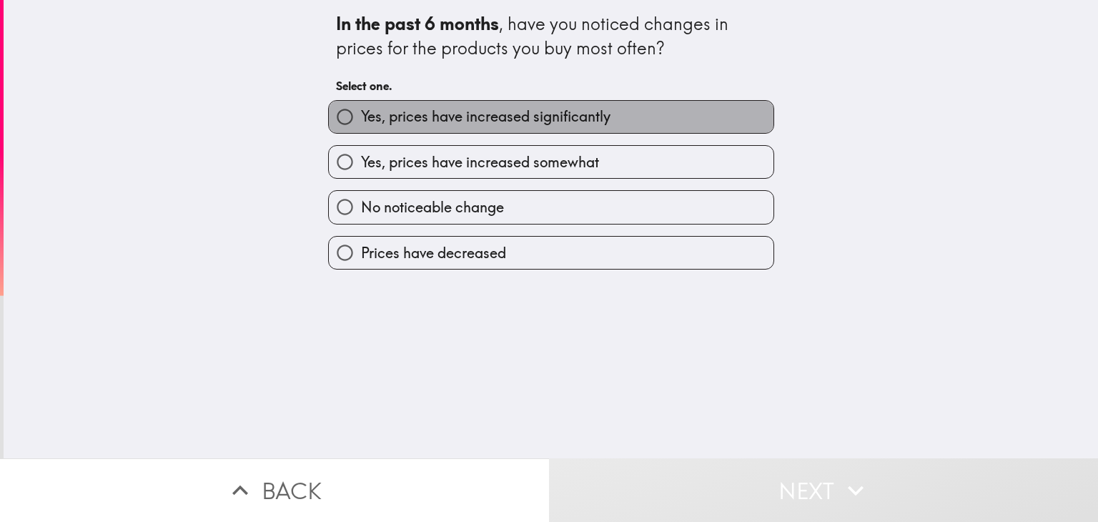
click at [460, 127] on span "Yes, prices have increased significantly" at bounding box center [486, 117] width 250 height 20
click at [361, 127] on input "Yes, prices have increased significantly" at bounding box center [345, 117] width 32 height 32
radio input "true"
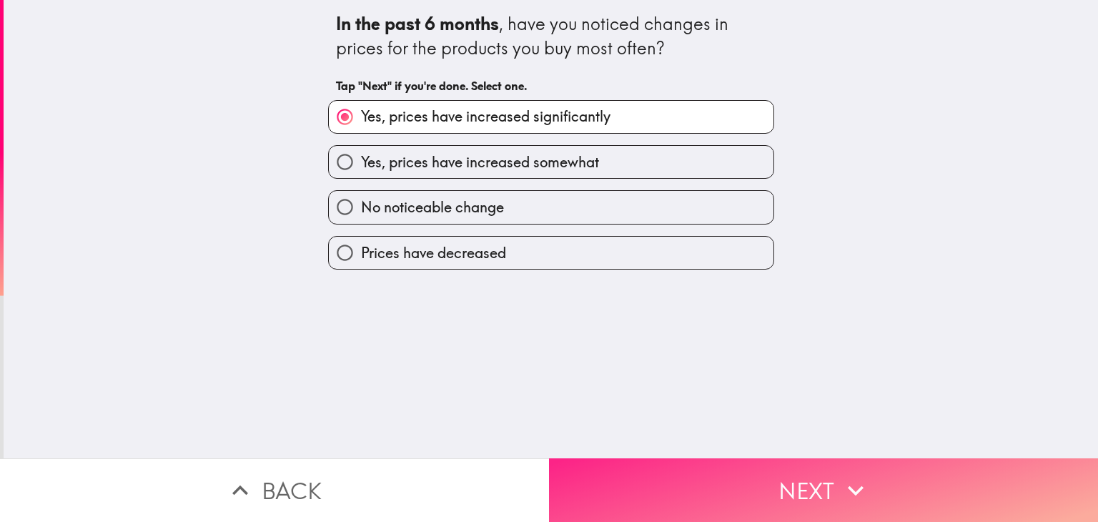
click at [723, 497] on button "Next" at bounding box center [823, 490] width 549 height 64
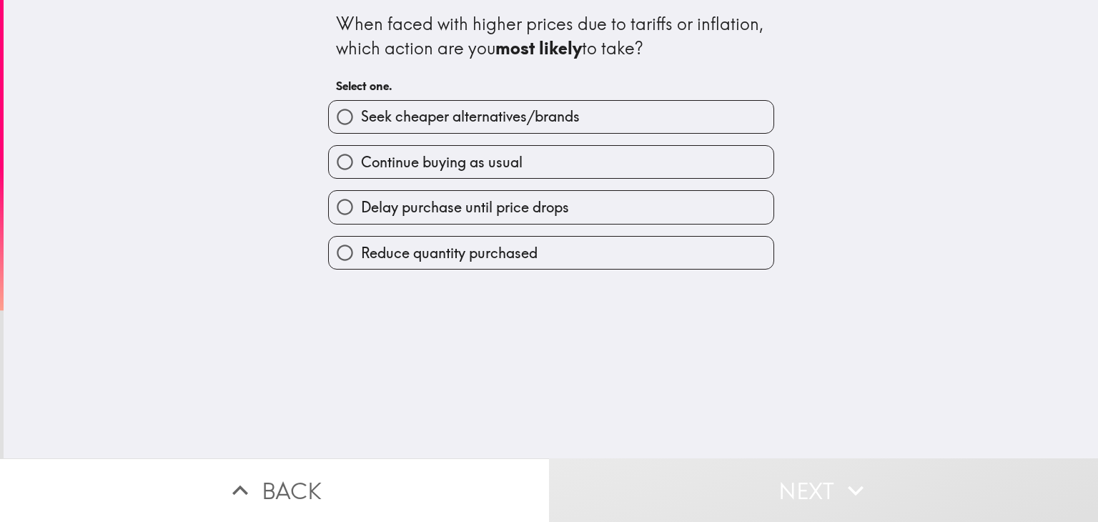
click at [483, 166] on span "Continue buying as usual" at bounding box center [442, 162] width 162 height 20
click at [361, 166] on input "Continue buying as usual" at bounding box center [345, 162] width 32 height 32
radio input "true"
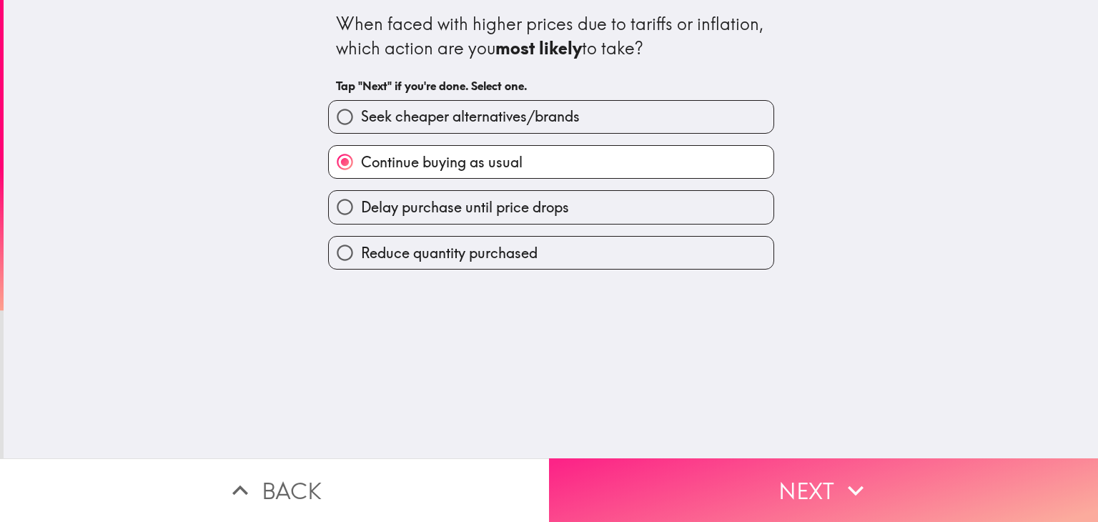
click at [738, 470] on button "Next" at bounding box center [823, 490] width 549 height 64
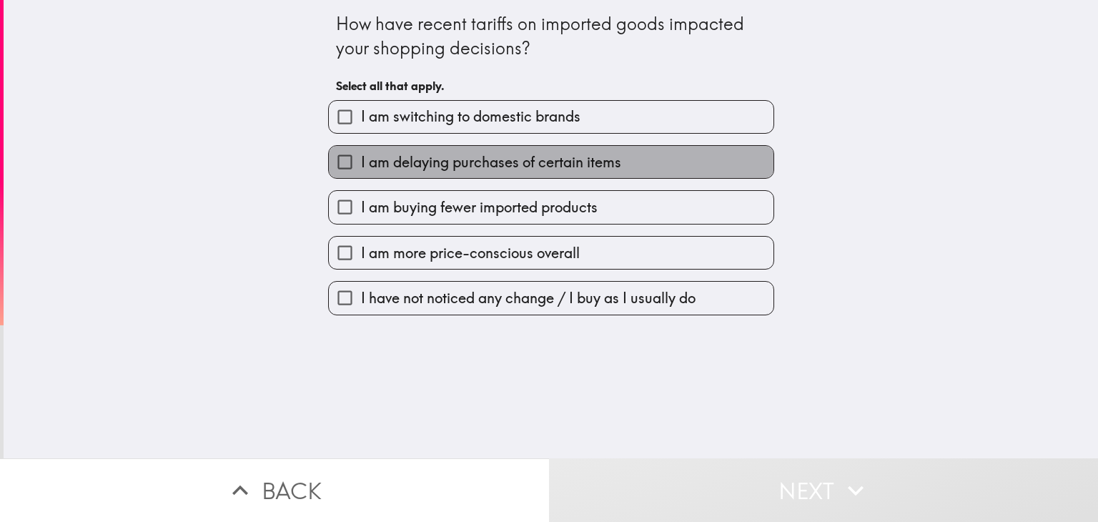
click at [616, 167] on label "I am delaying purchases of certain items" at bounding box center [551, 162] width 445 height 32
click at [361, 167] on input "I am delaying purchases of certain items" at bounding box center [345, 162] width 32 height 32
checkbox input "true"
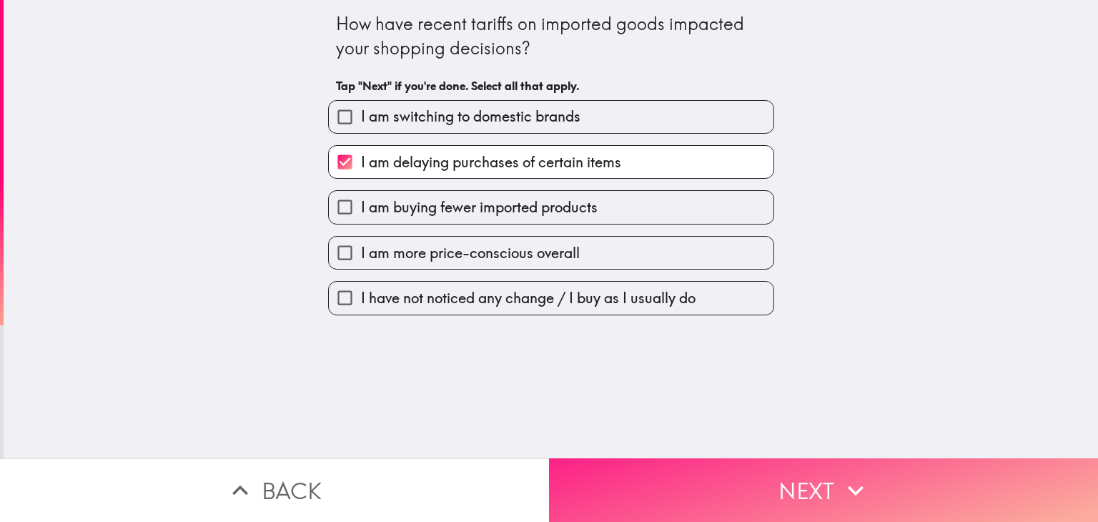
click at [786, 481] on button "Next" at bounding box center [823, 490] width 549 height 64
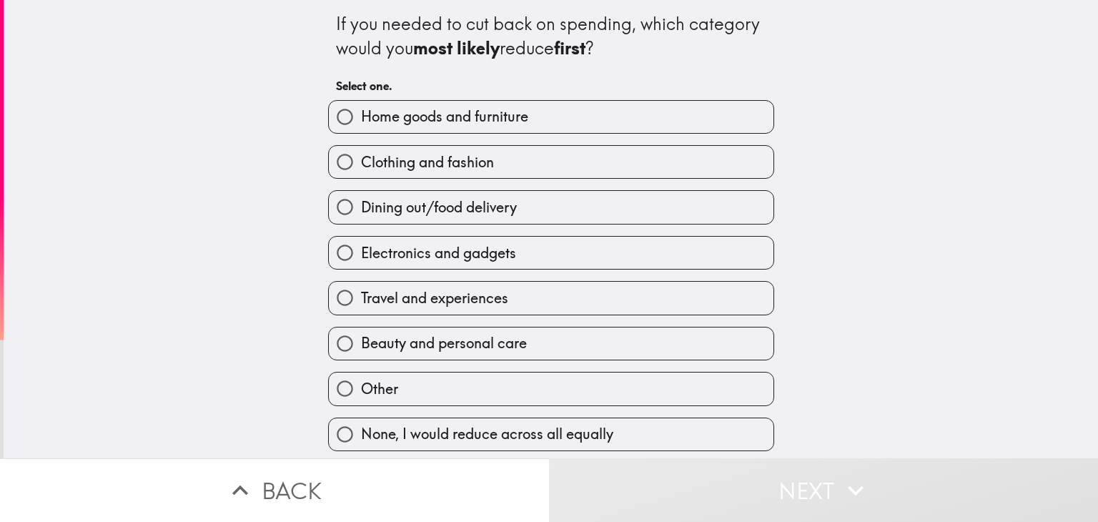
click at [509, 168] on label "Clothing and fashion" at bounding box center [551, 162] width 445 height 32
click at [361, 168] on input "Clothing and fashion" at bounding box center [345, 162] width 32 height 32
radio input "true"
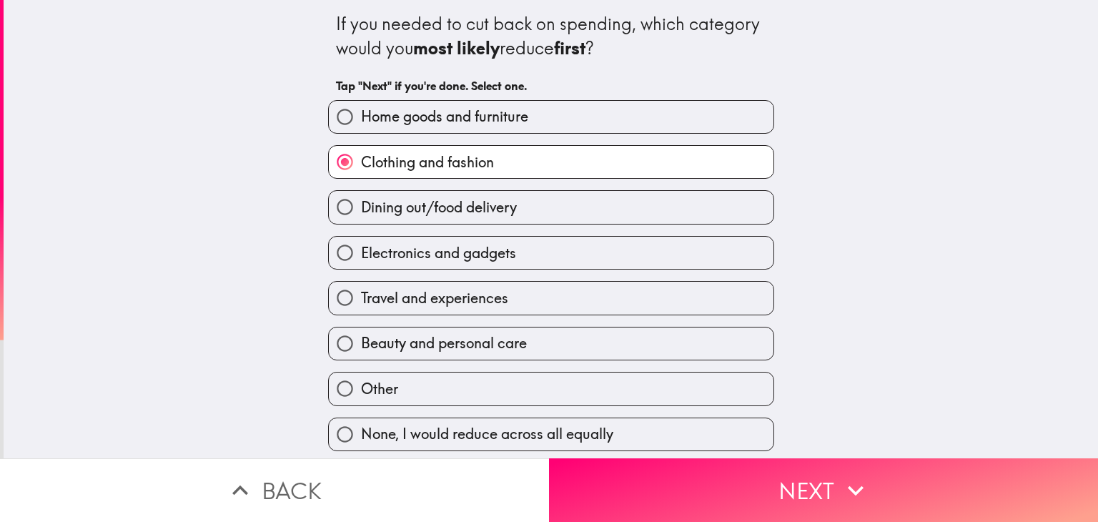
click at [515, 256] on label "Electronics and gadgets" at bounding box center [551, 253] width 445 height 32
click at [361, 256] on input "Electronics and gadgets" at bounding box center [345, 253] width 32 height 32
radio input "true"
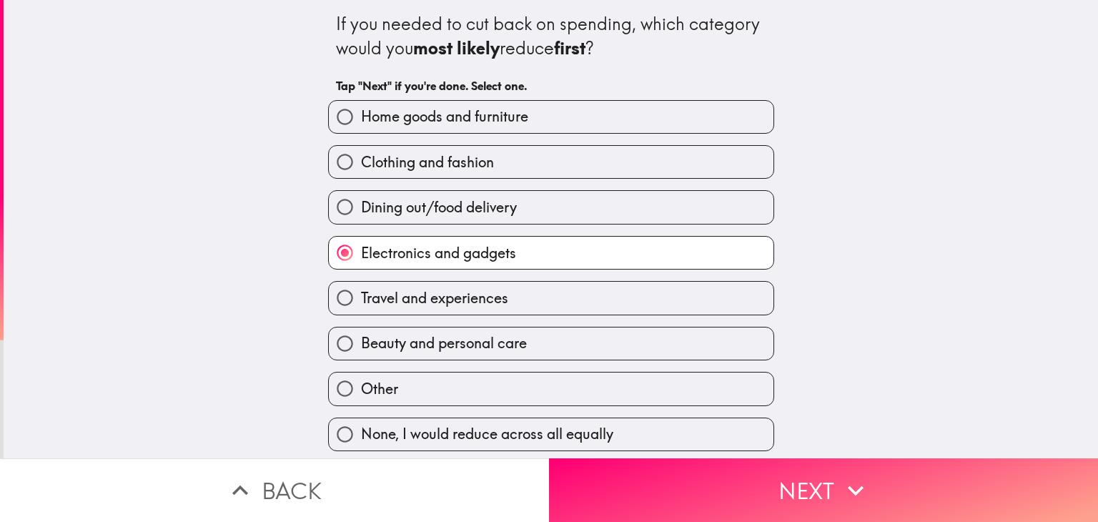
click at [511, 164] on label "Clothing and fashion" at bounding box center [551, 162] width 445 height 32
click at [361, 164] on input "Clothing and fashion" at bounding box center [345, 162] width 32 height 32
radio input "true"
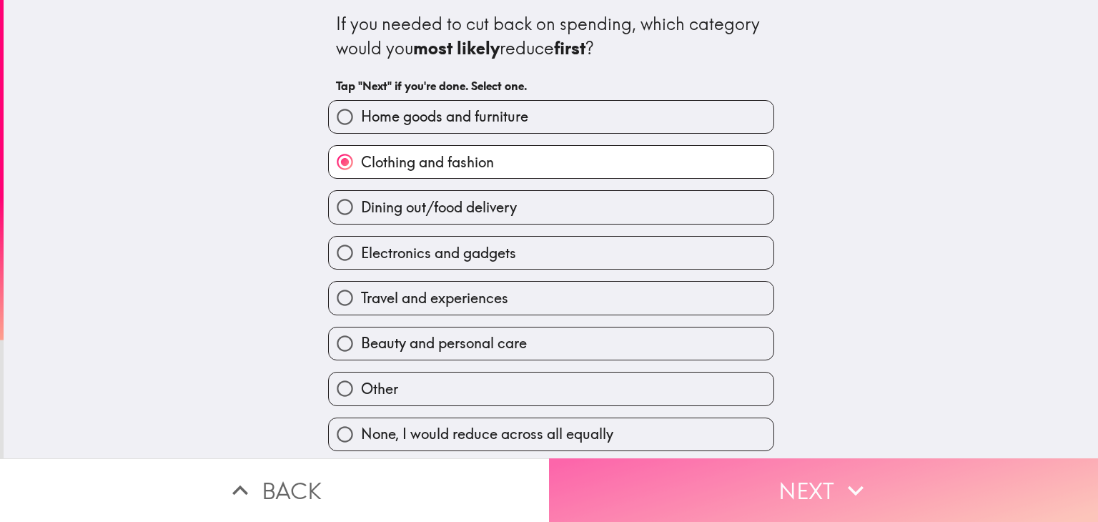
click at [754, 484] on button "Next" at bounding box center [823, 490] width 549 height 64
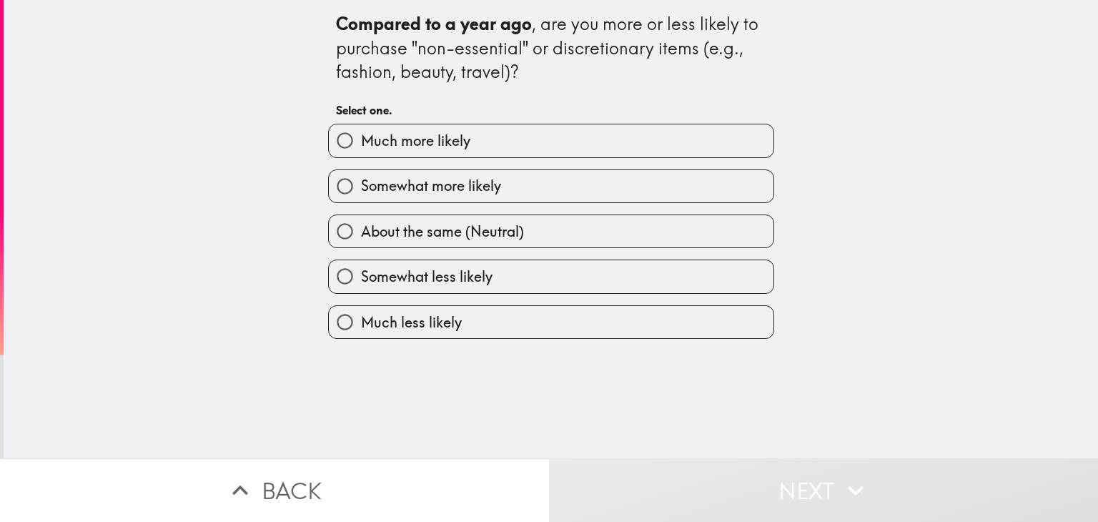
click at [469, 147] on label "Much more likely" at bounding box center [551, 140] width 445 height 32
click at [361, 147] on input "Much more likely" at bounding box center [345, 140] width 32 height 32
radio input "true"
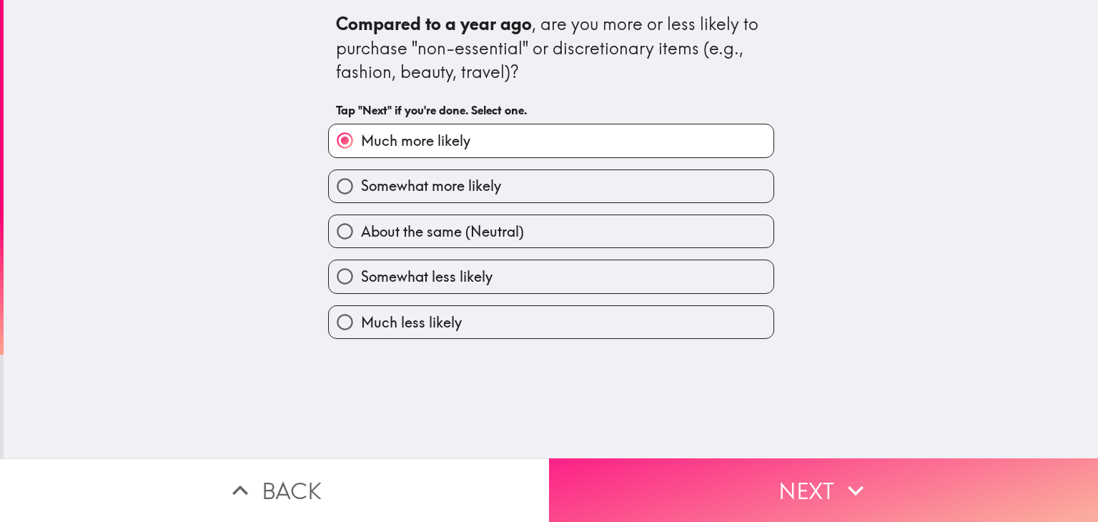
click at [749, 462] on button "Next" at bounding box center [823, 490] width 549 height 64
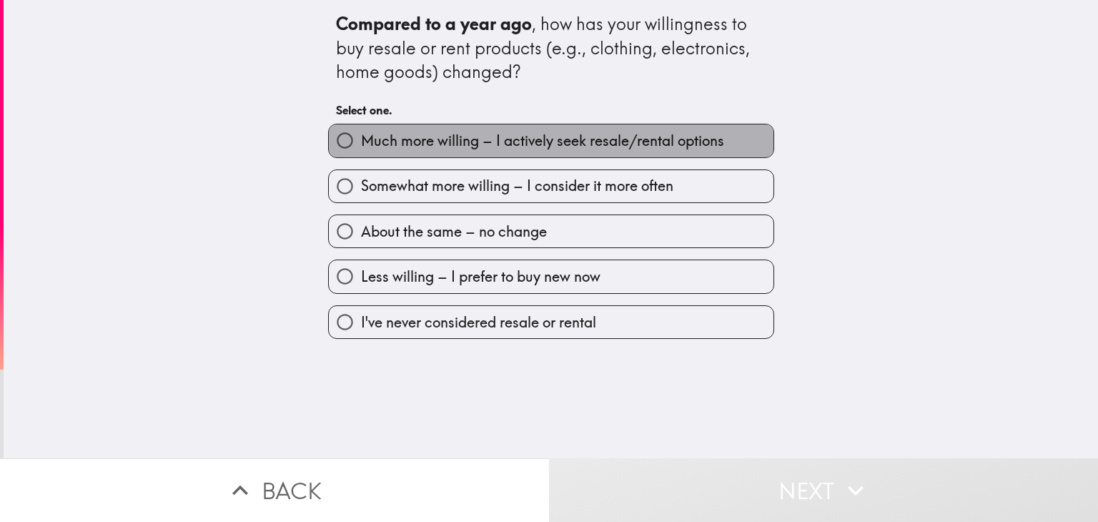
click at [490, 154] on label "Much more willing – I actively seek resale/rental options" at bounding box center [551, 140] width 445 height 32
click at [361, 154] on input "Much more willing – I actively seek resale/rental options" at bounding box center [345, 140] width 32 height 32
radio input "true"
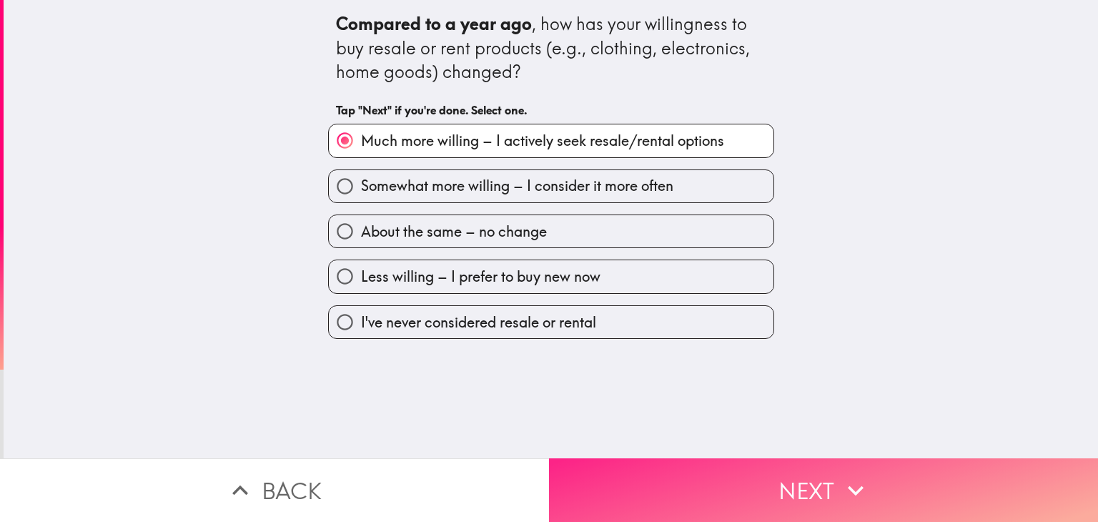
click at [735, 472] on button "Next" at bounding box center [823, 490] width 549 height 64
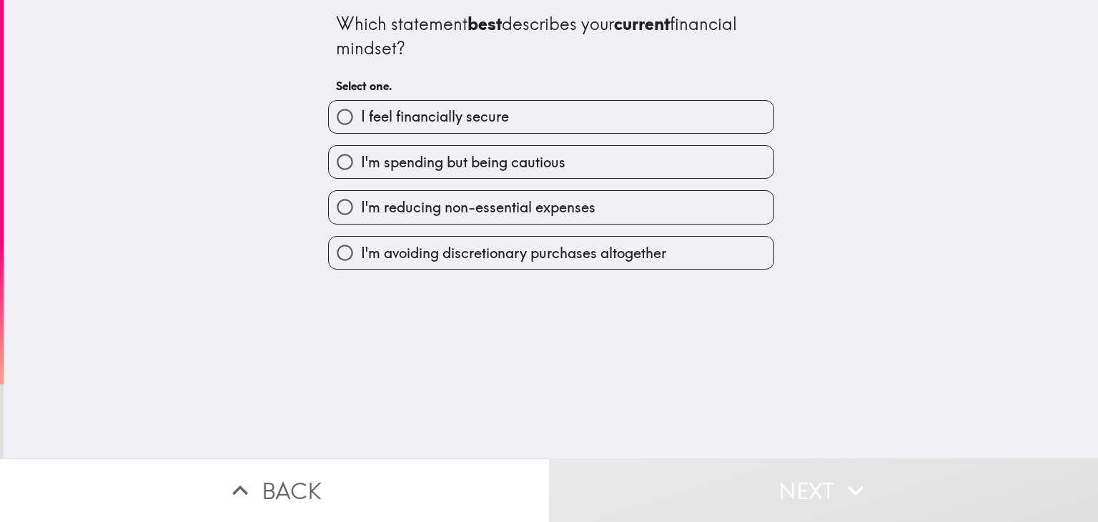
click at [489, 117] on span "I feel financially secure" at bounding box center [435, 117] width 148 height 20
click at [361, 117] on input "I feel financially secure" at bounding box center [345, 117] width 32 height 32
radio input "true"
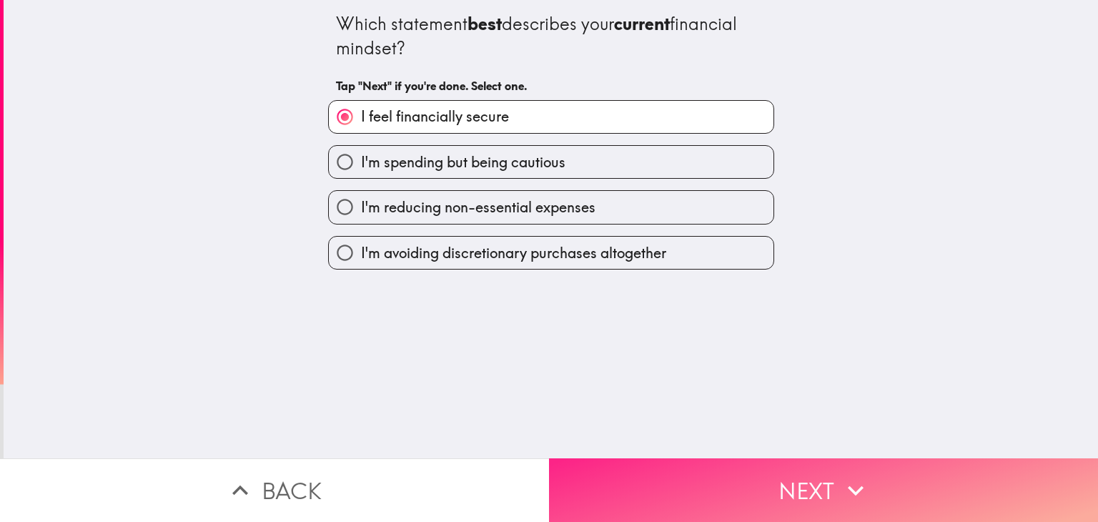
click at [699, 474] on button "Next" at bounding box center [823, 490] width 549 height 64
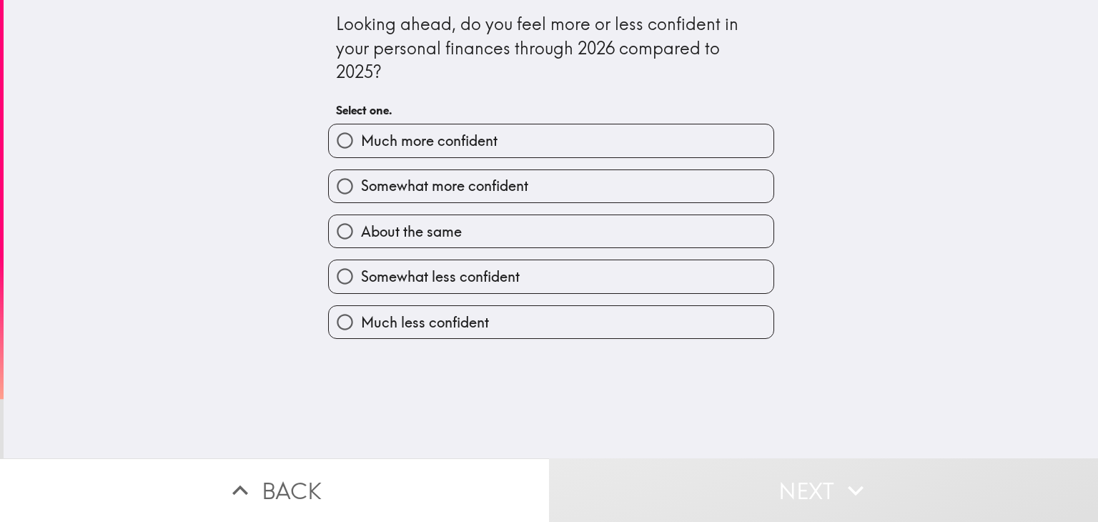
click at [480, 152] on label "Much more confident" at bounding box center [551, 140] width 445 height 32
click at [361, 152] on input "Much more confident" at bounding box center [345, 140] width 32 height 32
radio input "true"
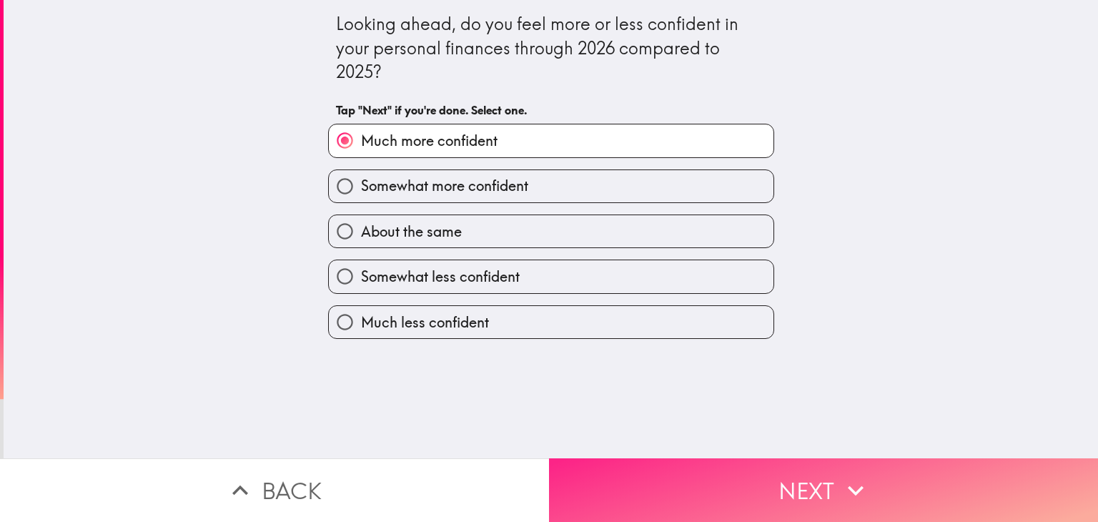
click at [645, 458] on button "Next" at bounding box center [823, 490] width 549 height 64
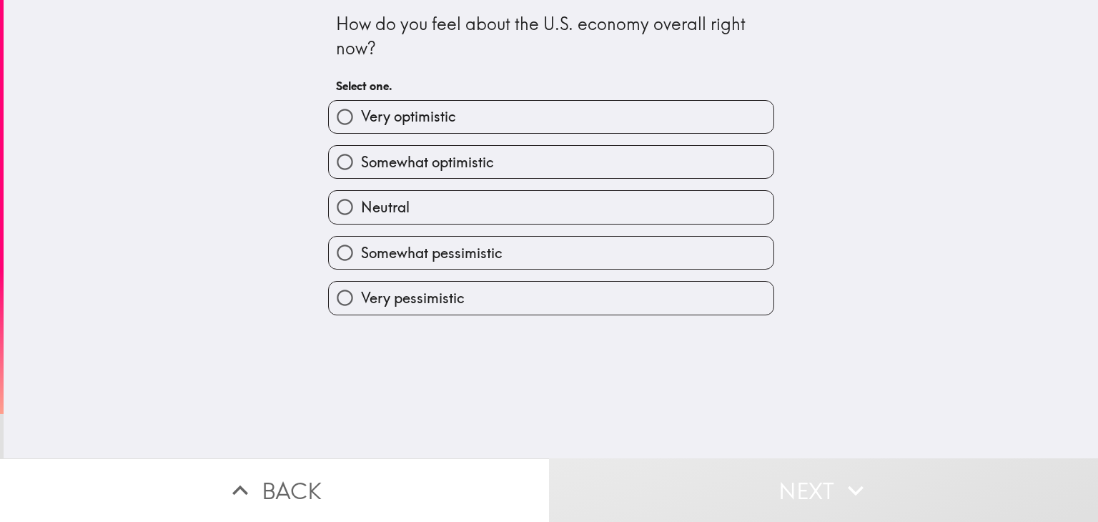
click at [553, 109] on label "Very optimistic" at bounding box center [551, 117] width 445 height 32
click at [361, 109] on input "Very optimistic" at bounding box center [345, 117] width 32 height 32
radio input "true"
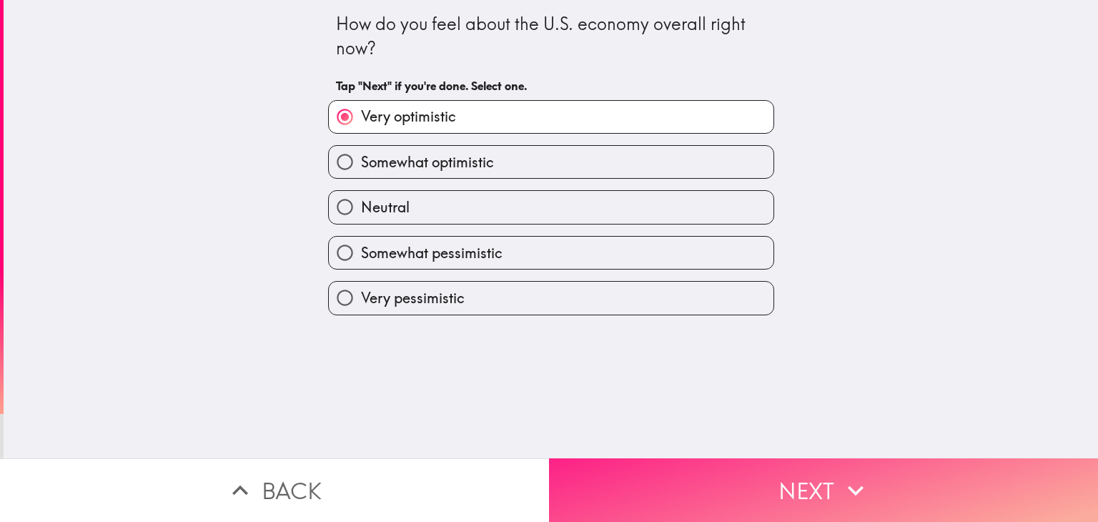
click at [731, 488] on button "Next" at bounding box center [823, 490] width 549 height 64
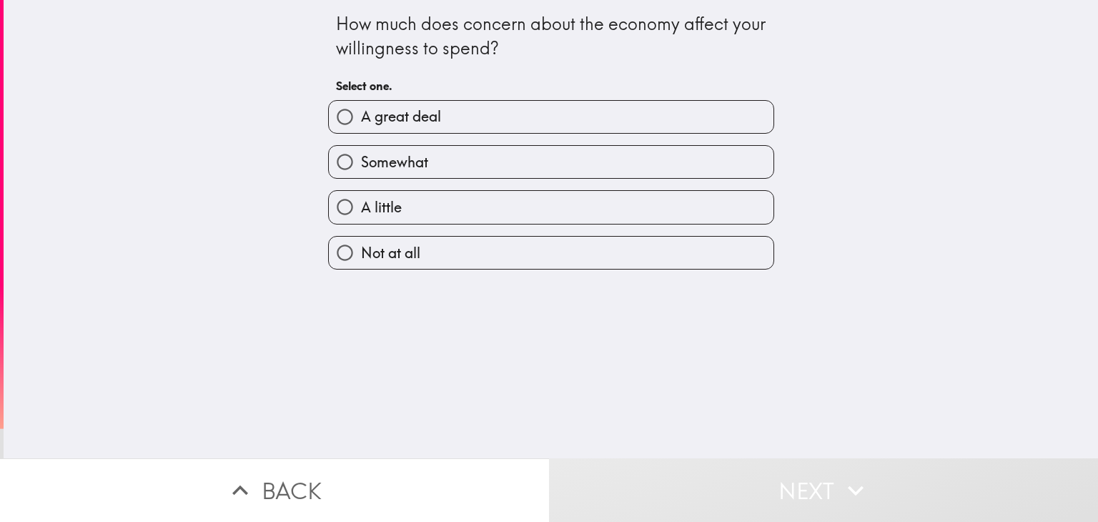
drag, startPoint x: 482, startPoint y: 124, endPoint x: 494, endPoint y: 133, distance: 15.3
click at [482, 123] on label "A great deal" at bounding box center [551, 117] width 445 height 32
click at [361, 123] on input "A great deal" at bounding box center [345, 117] width 32 height 32
radio input "true"
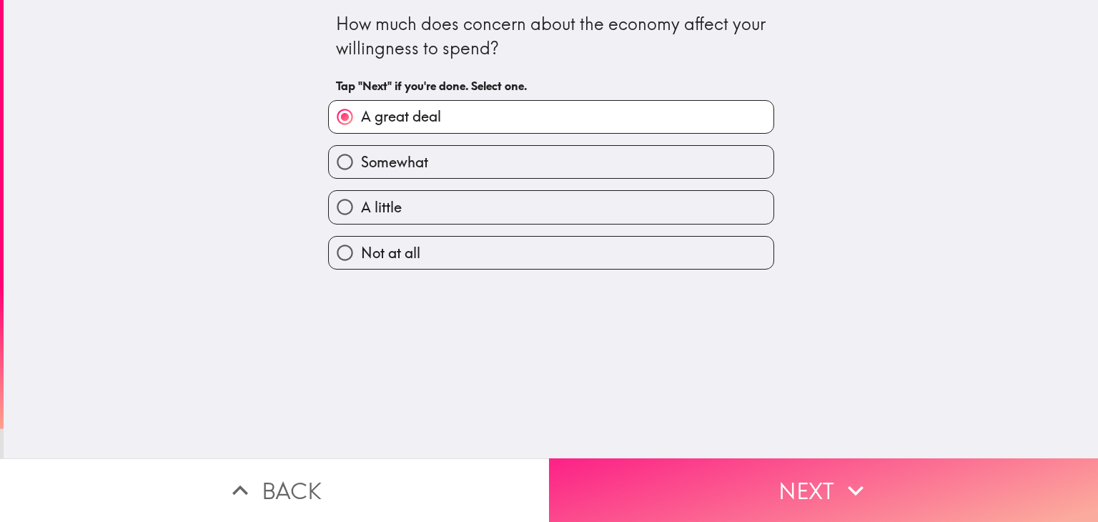
click at [752, 483] on button "Next" at bounding box center [823, 490] width 549 height 64
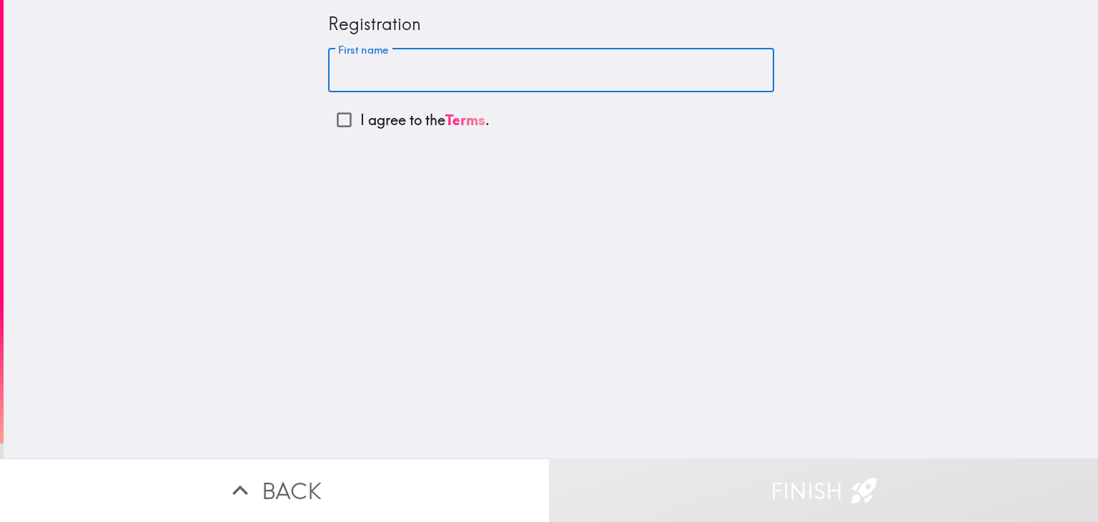
click at [492, 68] on input "First name" at bounding box center [551, 71] width 446 height 44
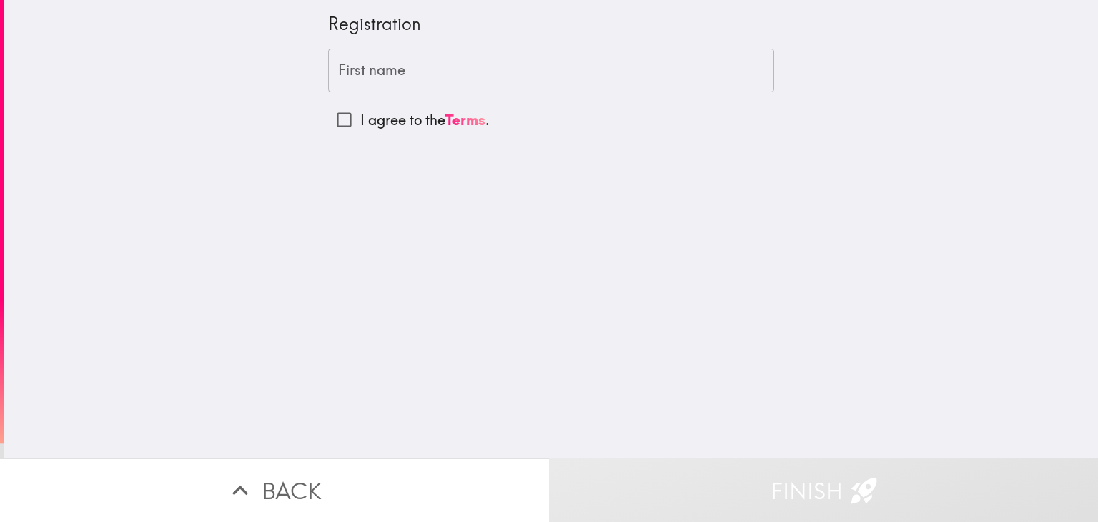
drag, startPoint x: 71, startPoint y: 212, endPoint x: 97, endPoint y: 201, distance: 27.5
click at [71, 213] on div "Registration First name First name I agree to the Terms ." at bounding box center [551, 229] width 1095 height 458
click at [395, 61] on input "First name" at bounding box center [551, 71] width 446 height 44
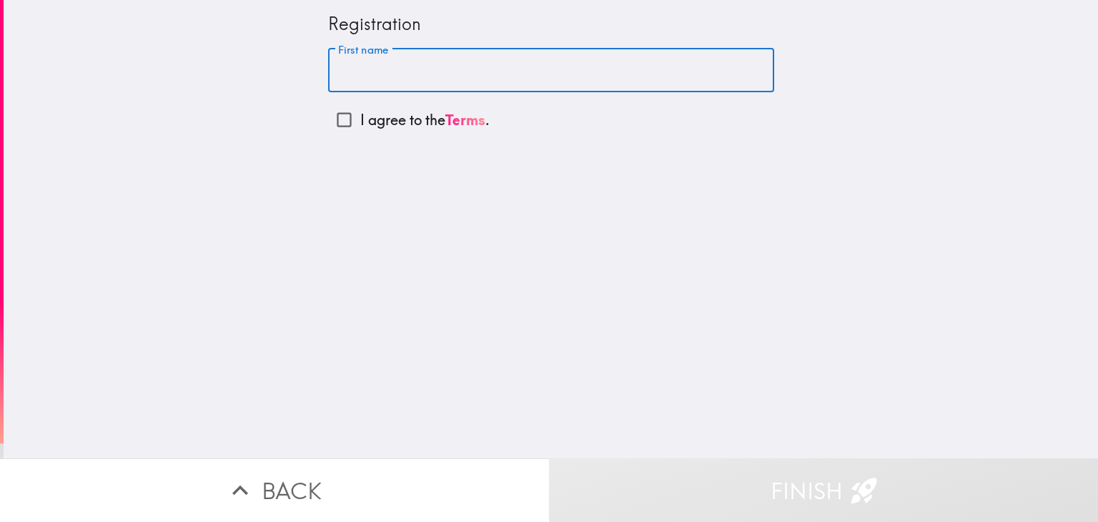
paste input "[PERSON_NAME]"
drag, startPoint x: 495, startPoint y: 71, endPoint x: 390, endPoint y: 72, distance: 105.1
click at [390, 72] on input "[PERSON_NAME]" at bounding box center [551, 71] width 446 height 44
type input "[PERSON_NAME]"
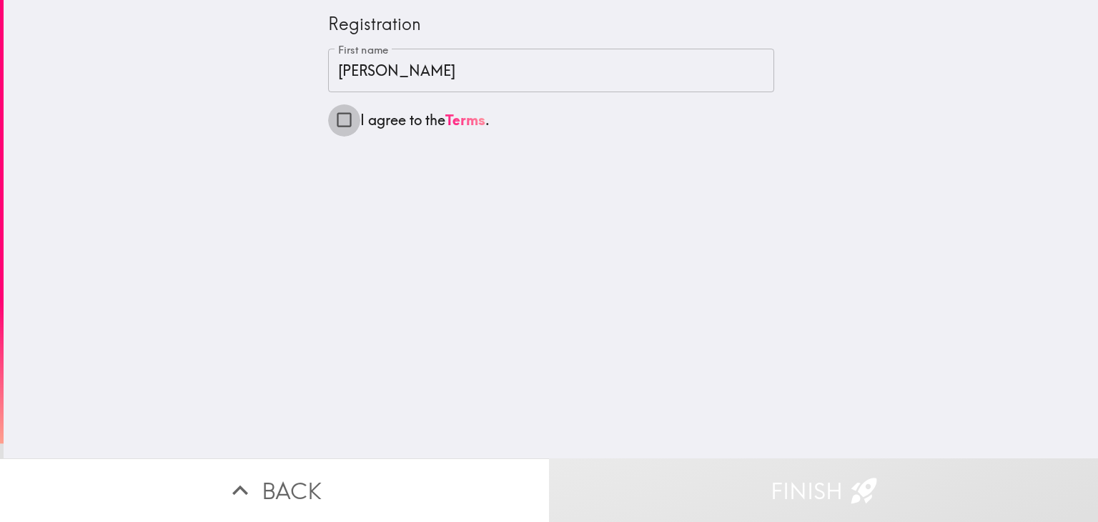
click at [340, 118] on input "I agree to the Terms ." at bounding box center [344, 120] width 32 height 32
checkbox input "true"
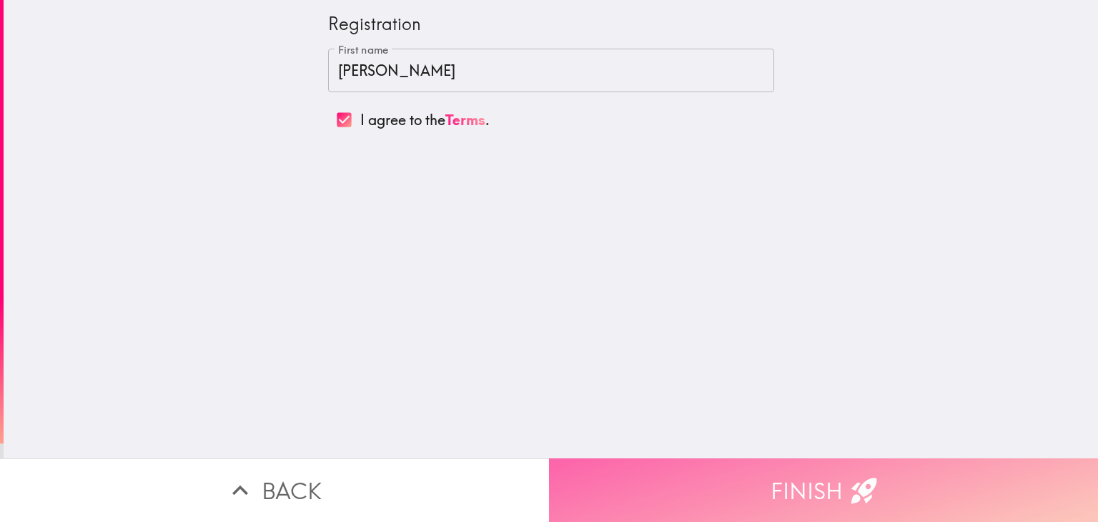
click at [735, 475] on button "Finish" at bounding box center [823, 490] width 549 height 64
